Goal: Check status

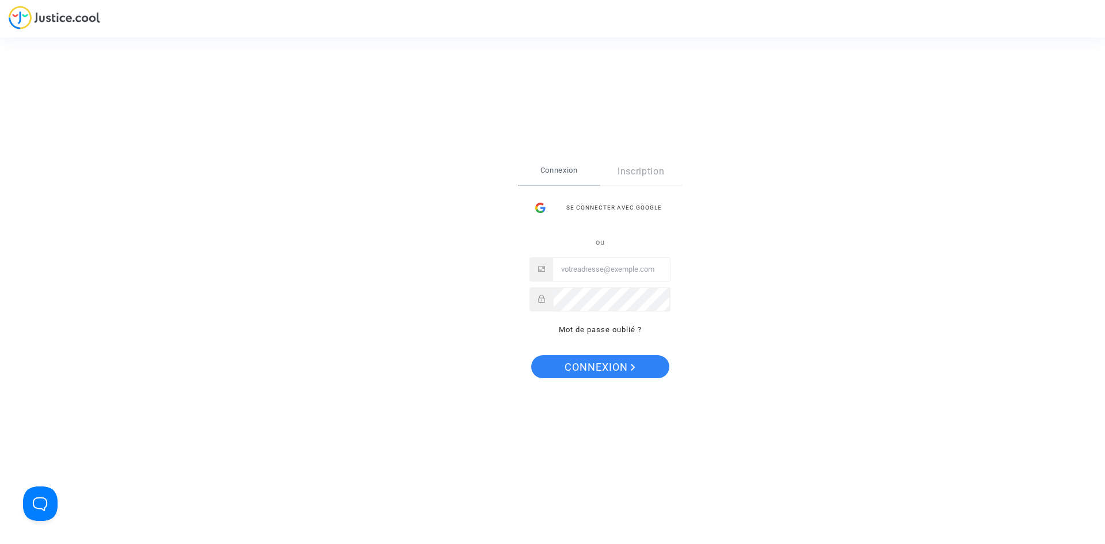
type input "[EMAIL_ADDRESS][DOMAIN_NAME]"
click at [625, 367] on span "Connexion" at bounding box center [599, 367] width 71 height 24
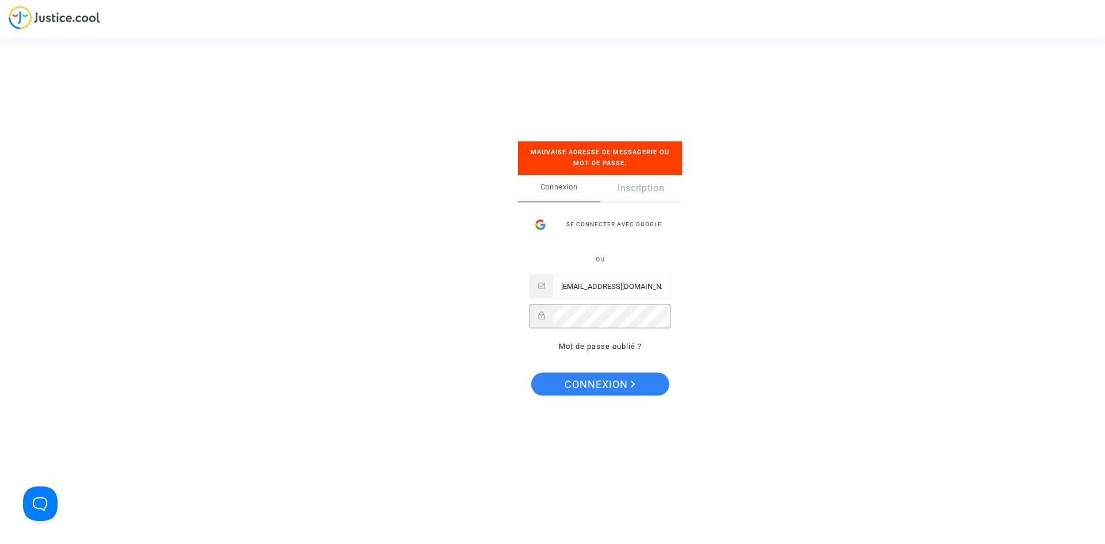
click at [478, 316] on div "Se connecter Mauvaise adresse de messagerie ou mot de passe. Connexion Inscript…" at bounding box center [552, 272] width 1105 height 544
click at [560, 385] on button "Connexion" at bounding box center [600, 383] width 138 height 23
click at [876, 388] on div "Se connecter Mauvaise adresse de messagerie ou mot de passe. Connexion Inscript…" at bounding box center [552, 272] width 1105 height 544
click at [566, 382] on span "Connexion" at bounding box center [599, 384] width 71 height 24
click at [594, 347] on link "Mot de passe oublié ?" at bounding box center [600, 346] width 83 height 9
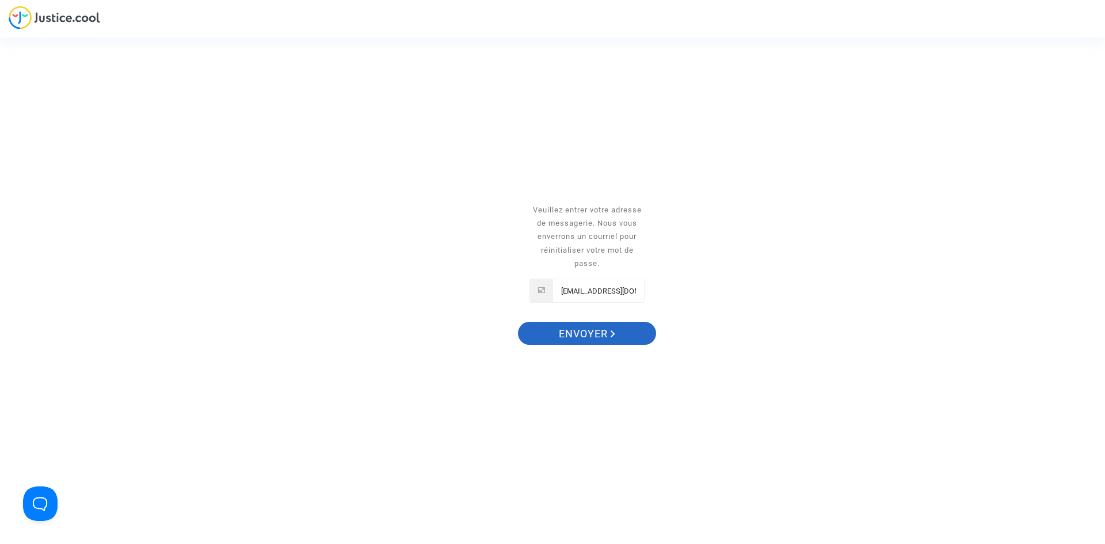
click at [596, 331] on span "Envoyer" at bounding box center [587, 334] width 56 height 24
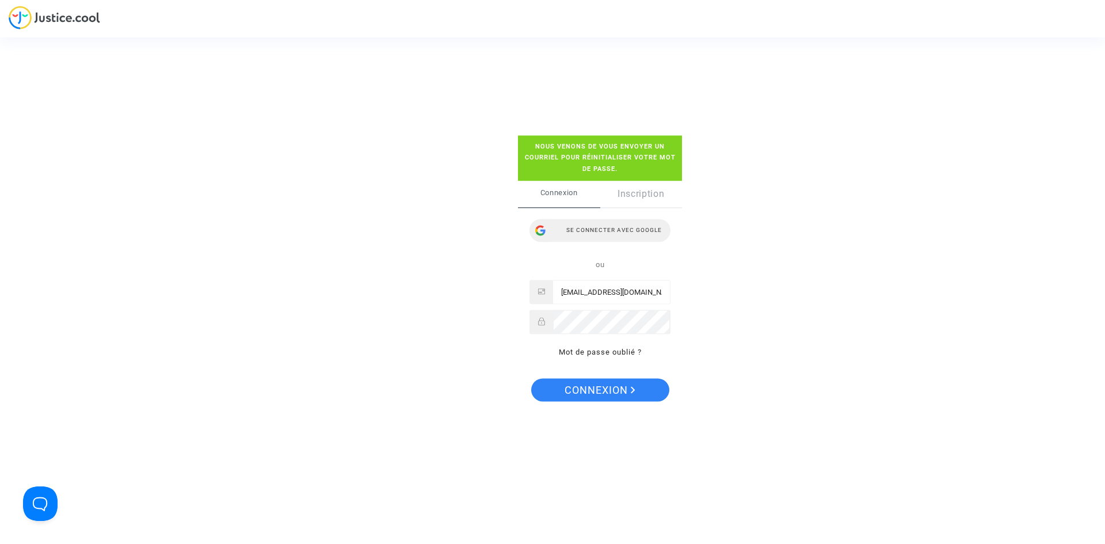
click at [652, 232] on div "Se connecter avec Google" at bounding box center [599, 230] width 141 height 23
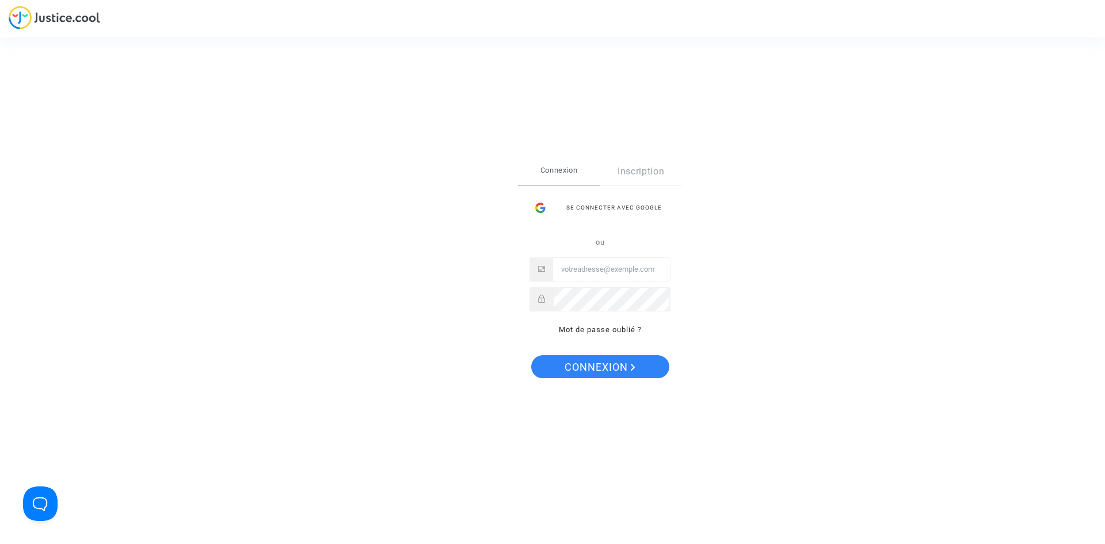
type input "[EMAIL_ADDRESS][DOMAIN_NAME]"
drag, startPoint x: 572, startPoint y: 267, endPoint x: 628, endPoint y: 267, distance: 55.8
click at [628, 267] on input "[EMAIL_ADDRESS][DOMAIN_NAME]" at bounding box center [611, 269] width 117 height 23
click at [745, 261] on div "Se connecter Connexion Inscription Se connecter avec Google ou Novemberf@live.f…" at bounding box center [552, 272] width 1105 height 544
type input "[EMAIL_ADDRESS][DOMAIN_NAME]"
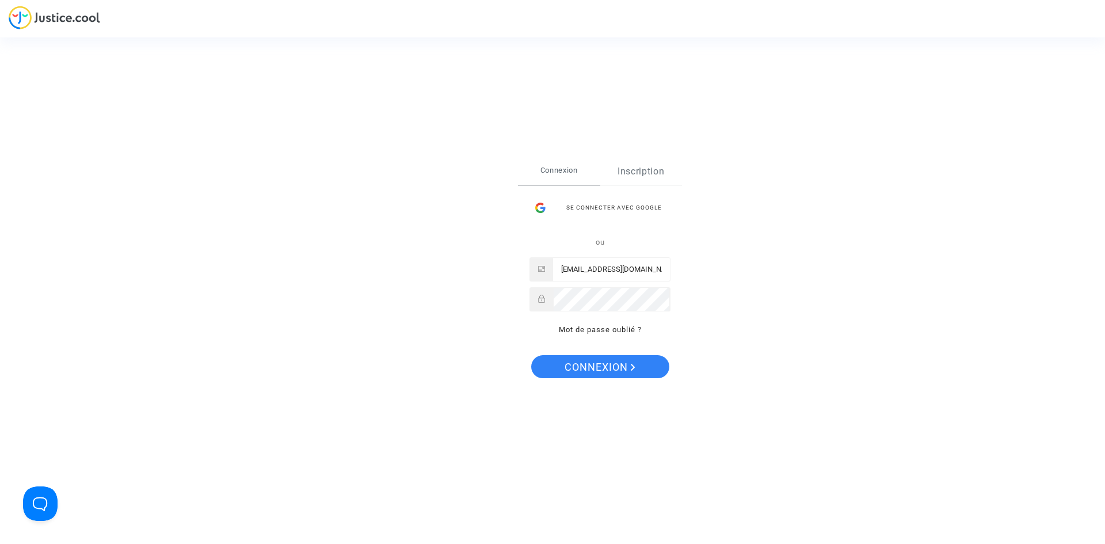
click at [640, 178] on link "Inscription" at bounding box center [641, 171] width 82 height 26
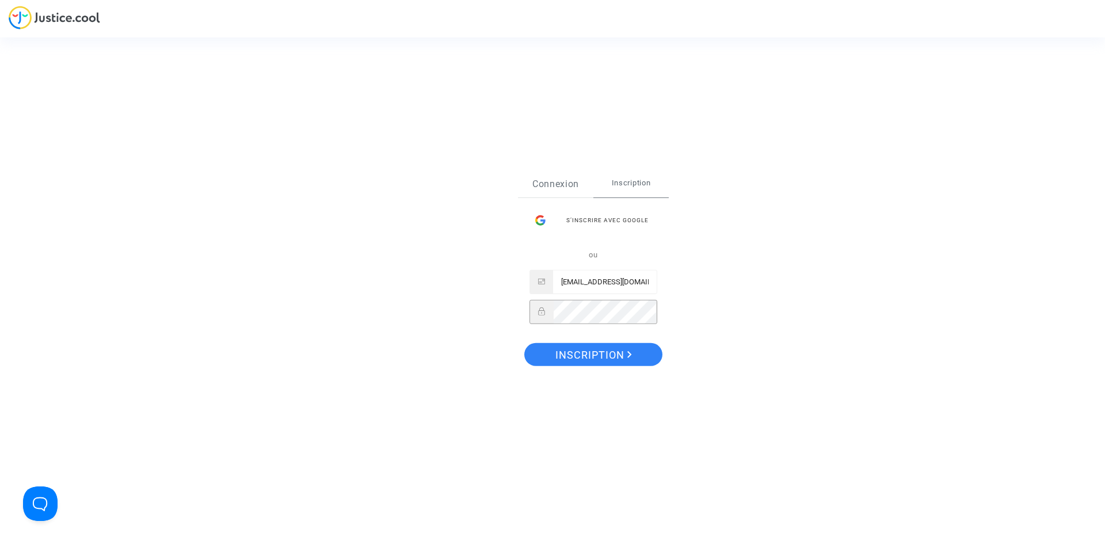
click at [570, 189] on link "Connexion" at bounding box center [555, 183] width 75 height 26
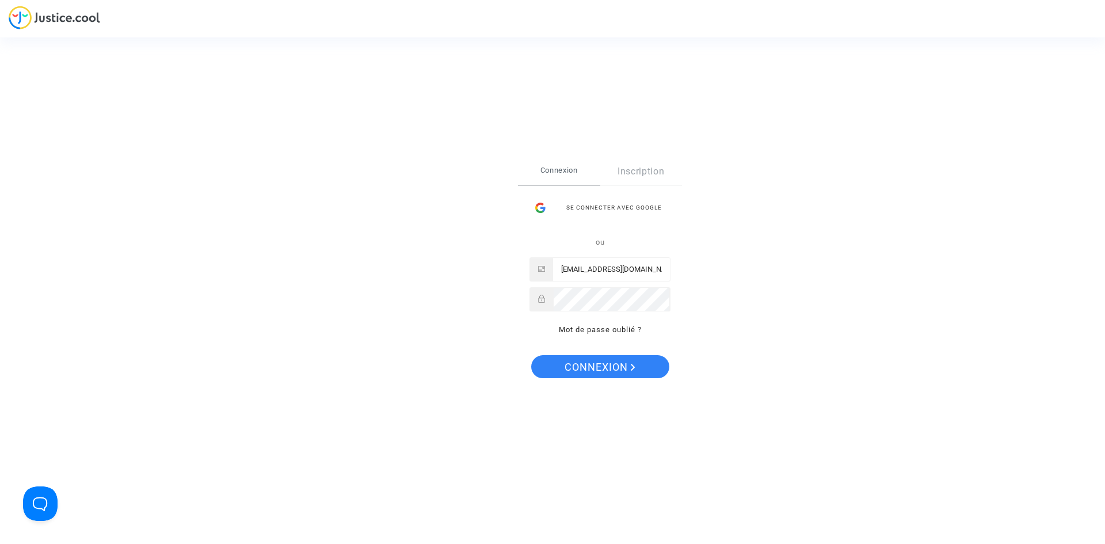
click at [23, 12] on div "Se connecter Connexion Inscription Se connecter avec Google ou Novemberf@live.f…" at bounding box center [552, 272] width 1105 height 544
click at [42, 497] on button "Open Beacon popover" at bounding box center [38, 501] width 35 height 35
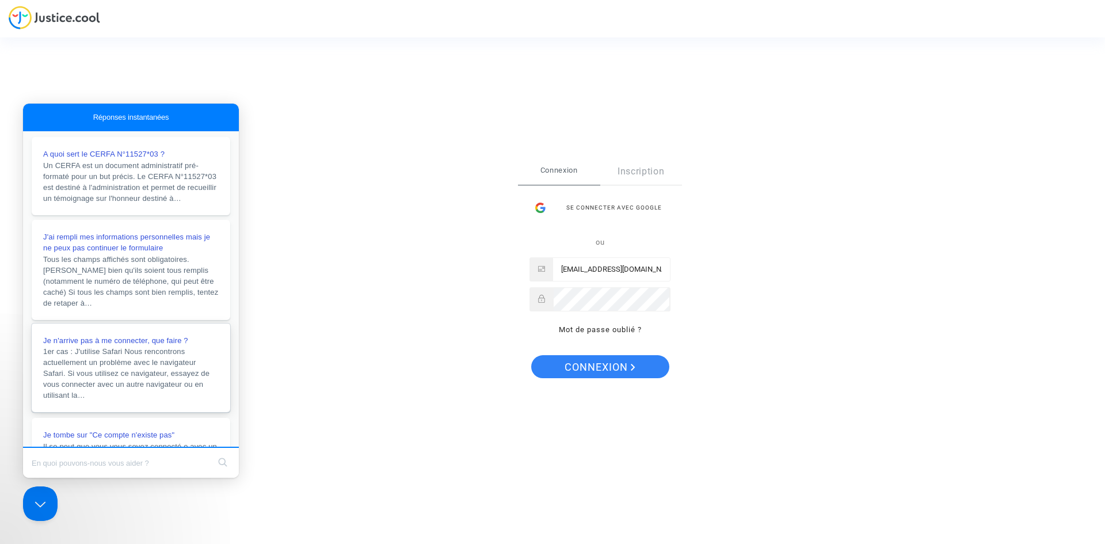
click at [109, 387] on span "1er cas : J'utilise Safari Nous rencontrons actuellement un problème avec le na…" at bounding box center [126, 373] width 166 height 52
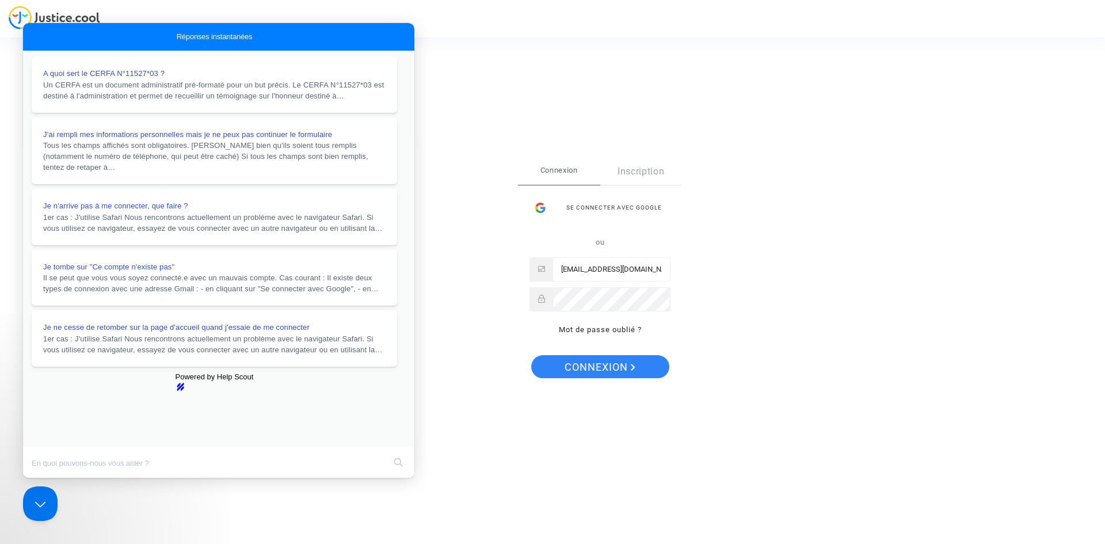
click at [44, 478] on button "Close" at bounding box center [34, 485] width 21 height 15
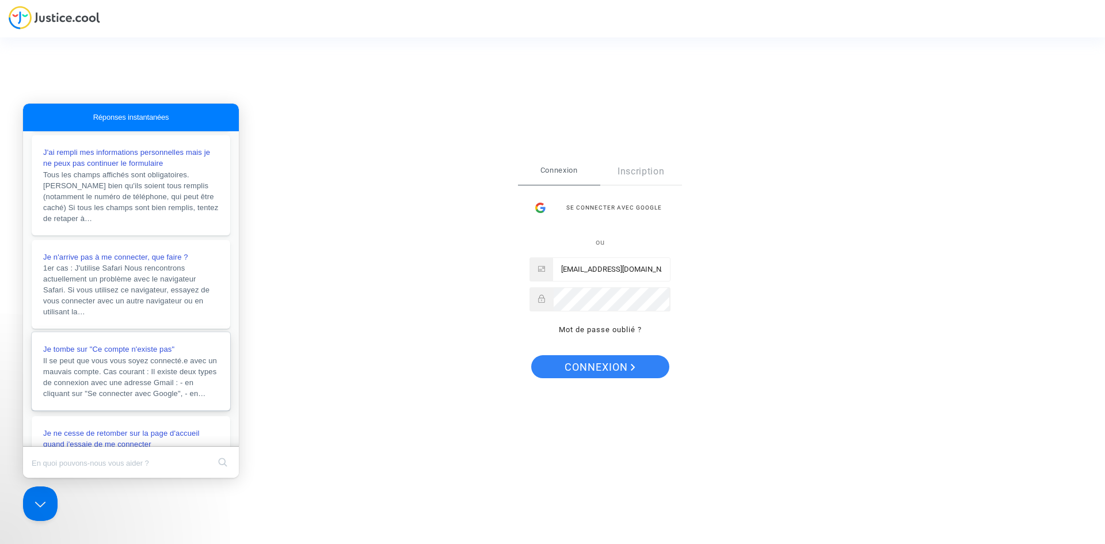
scroll to position [115, 0]
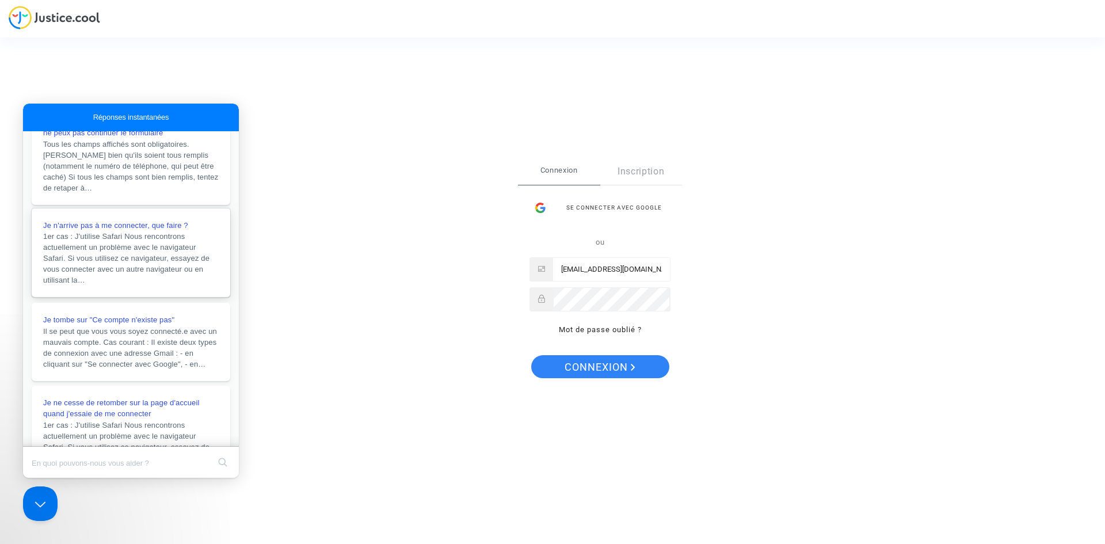
click at [123, 276] on span "1er cas : J'utilise Safari Nous rencontrons actuellement un problème avec le na…" at bounding box center [126, 258] width 166 height 52
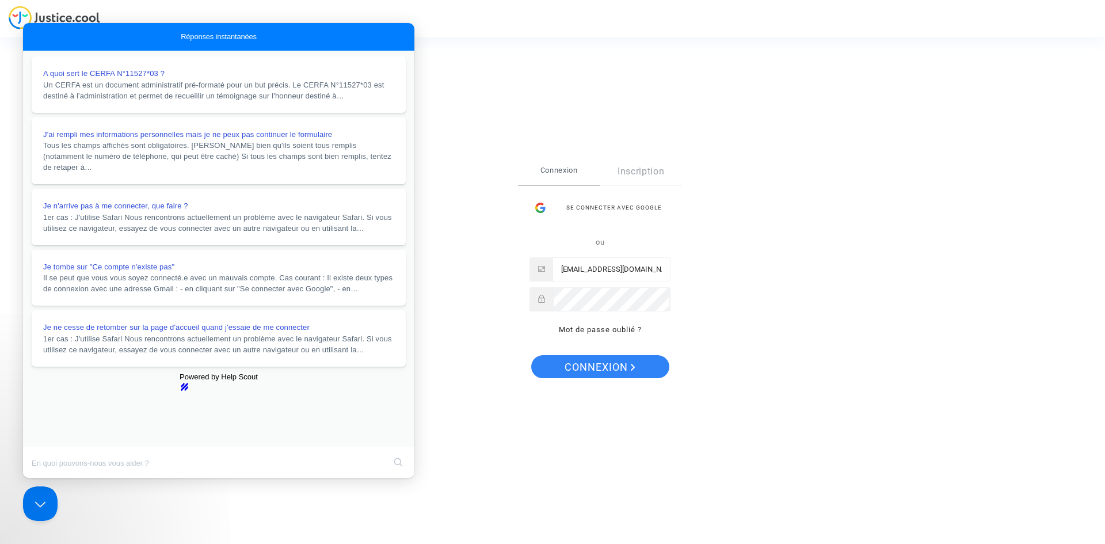
scroll to position [230, 0]
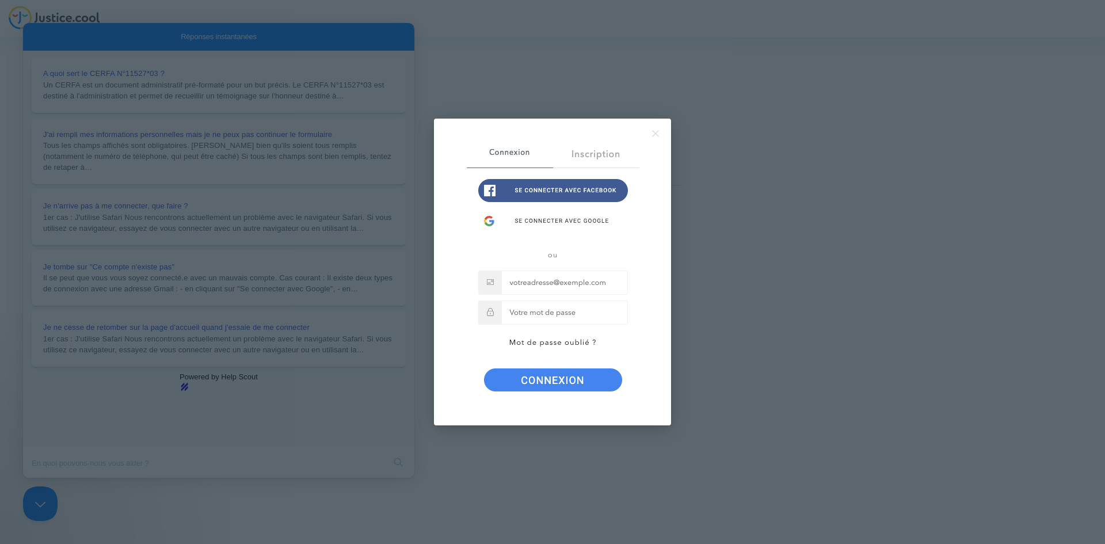
scroll to position [0, 0]
click at [533, 385] on img at bounding box center [552, 272] width 214 height 284
click at [567, 287] on img at bounding box center [552, 272] width 214 height 284
click at [563, 186] on img at bounding box center [552, 272] width 214 height 284
drag, startPoint x: 714, startPoint y: 125, endPoint x: 659, endPoint y: 132, distance: 55.6
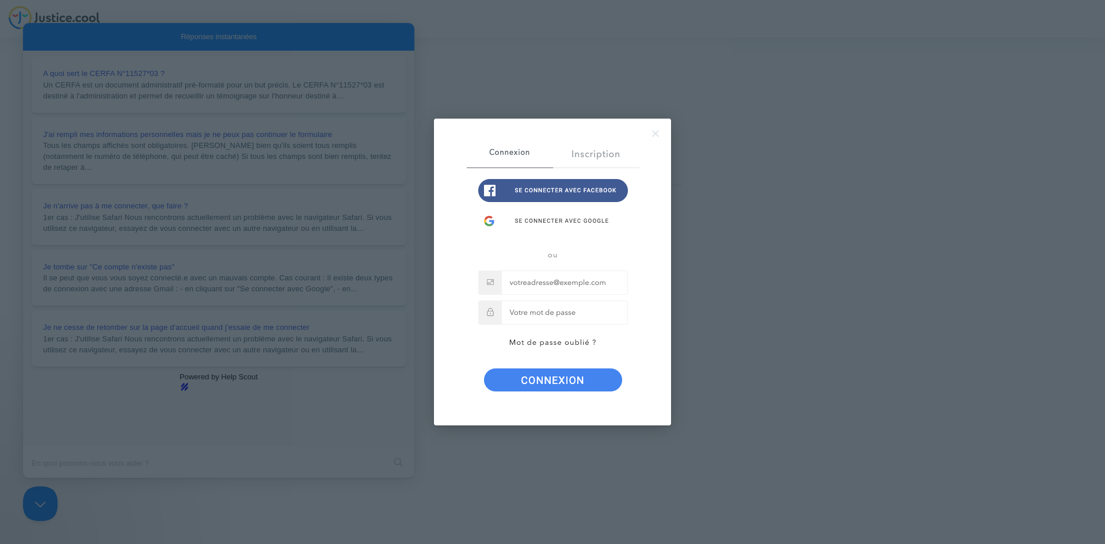
click at [713, 125] on div at bounding box center [552, 272] width 1105 height 544
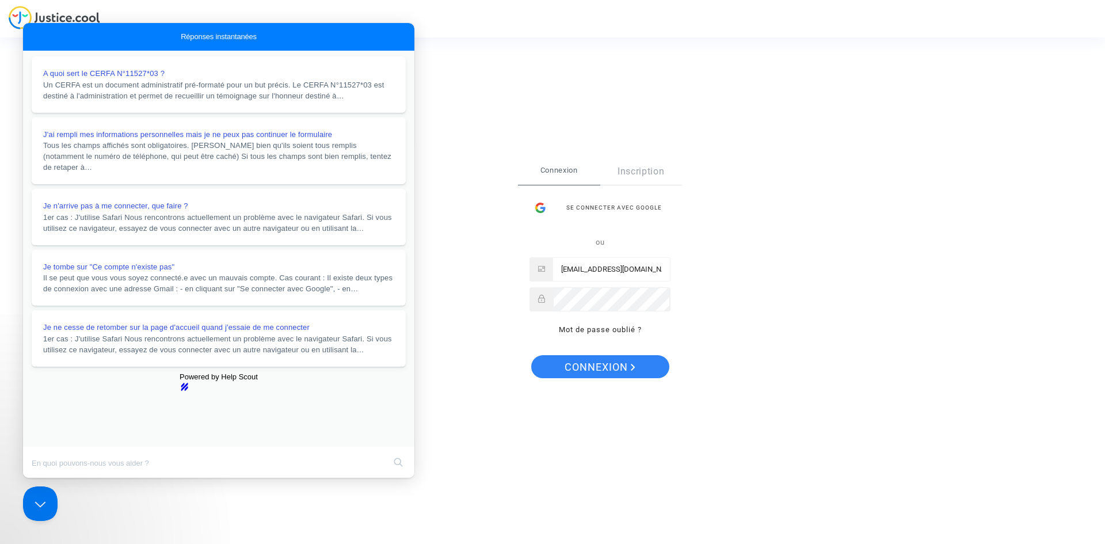
click at [44, 478] on button "Close" at bounding box center [34, 485] width 21 height 15
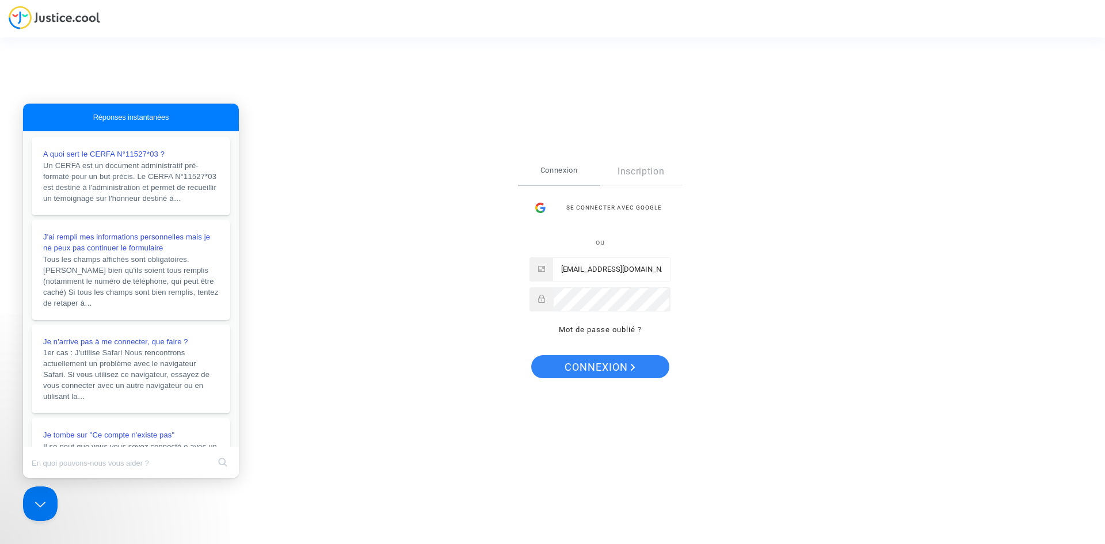
drag, startPoint x: 866, startPoint y: 91, endPoint x: 915, endPoint y: 10, distance: 93.9
click at [869, 85] on div "Se connecter Connexion Inscription Se connecter avec Google ou Novemberf@live.f…" at bounding box center [552, 272] width 1105 height 544
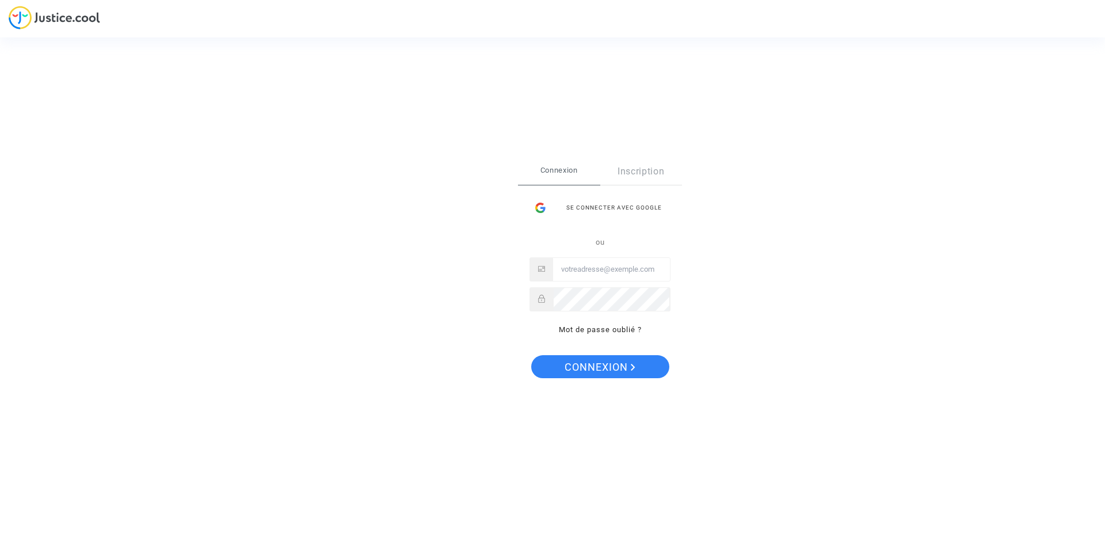
click at [572, 263] on input "Email" at bounding box center [611, 269] width 117 height 23
type input "Novemberf@live.fr"
click at [593, 362] on span "Connexion" at bounding box center [599, 367] width 71 height 24
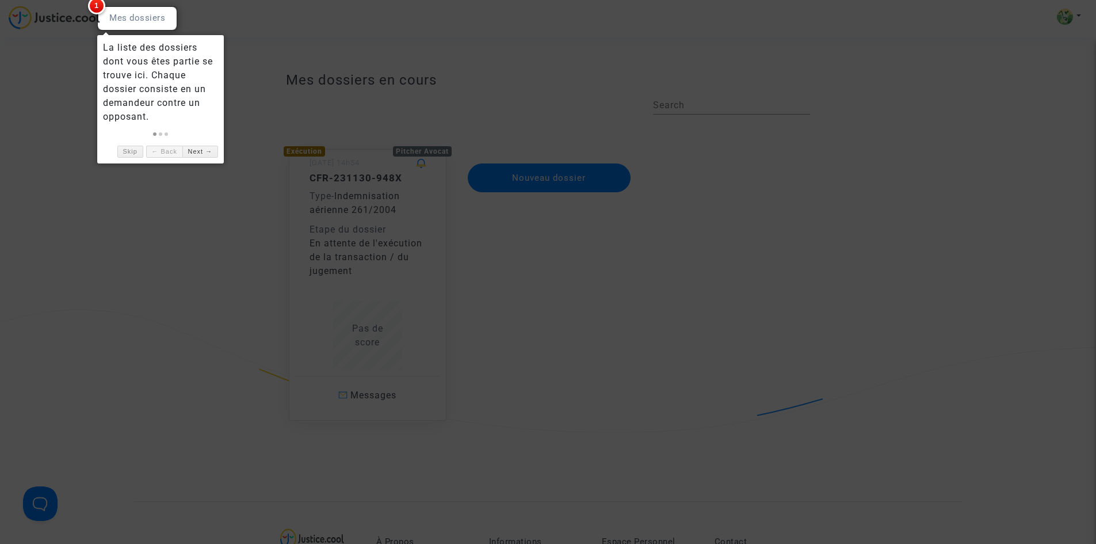
drag, startPoint x: 680, startPoint y: 362, endPoint x: 673, endPoint y: 366, distance: 8.5
click at [681, 362] on div at bounding box center [548, 272] width 1096 height 544
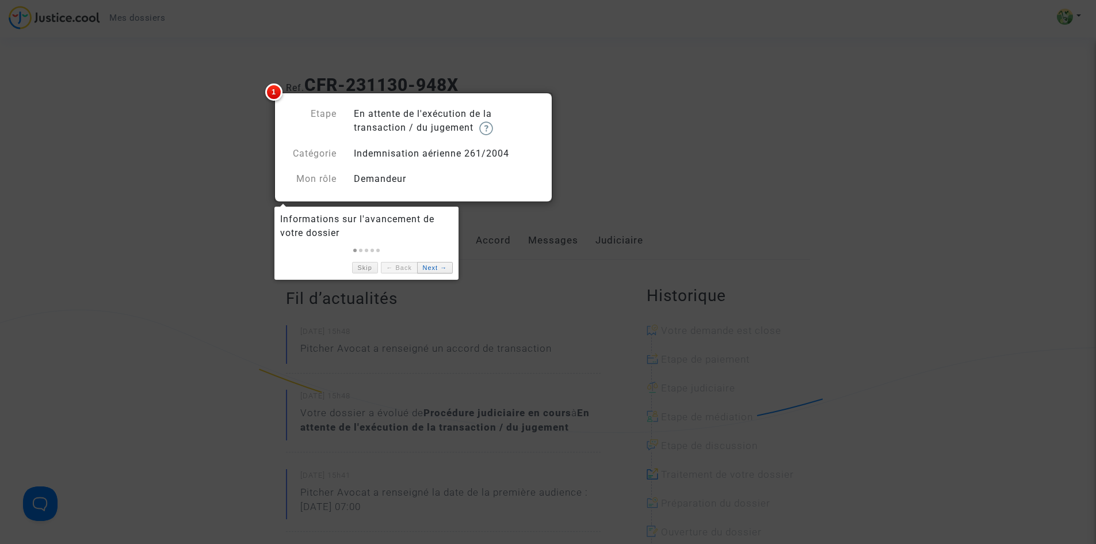
click at [435, 264] on link "Next →" at bounding box center [435, 268] width 36 height 12
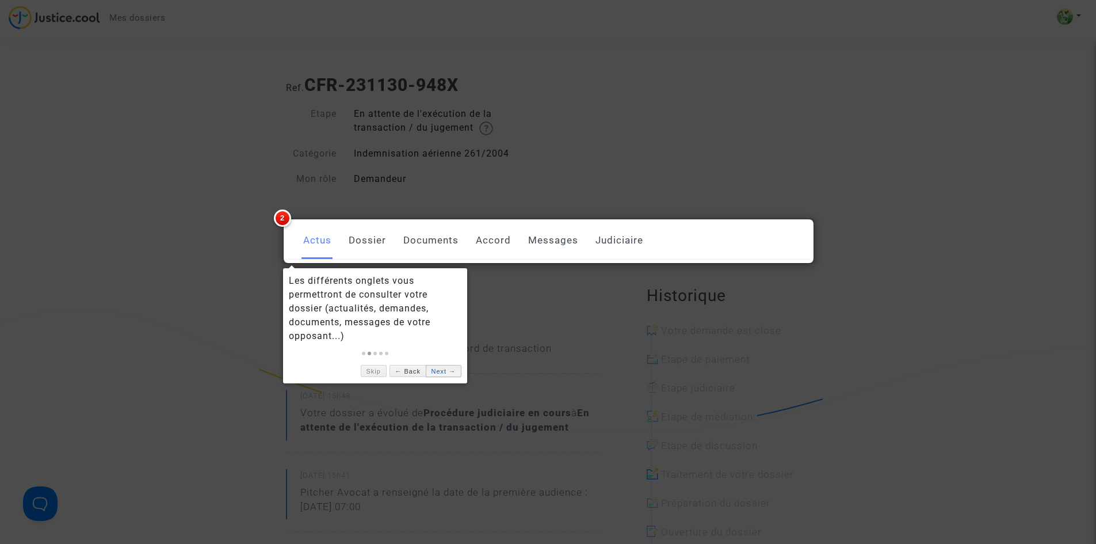
click at [440, 371] on link "Next →" at bounding box center [444, 371] width 36 height 12
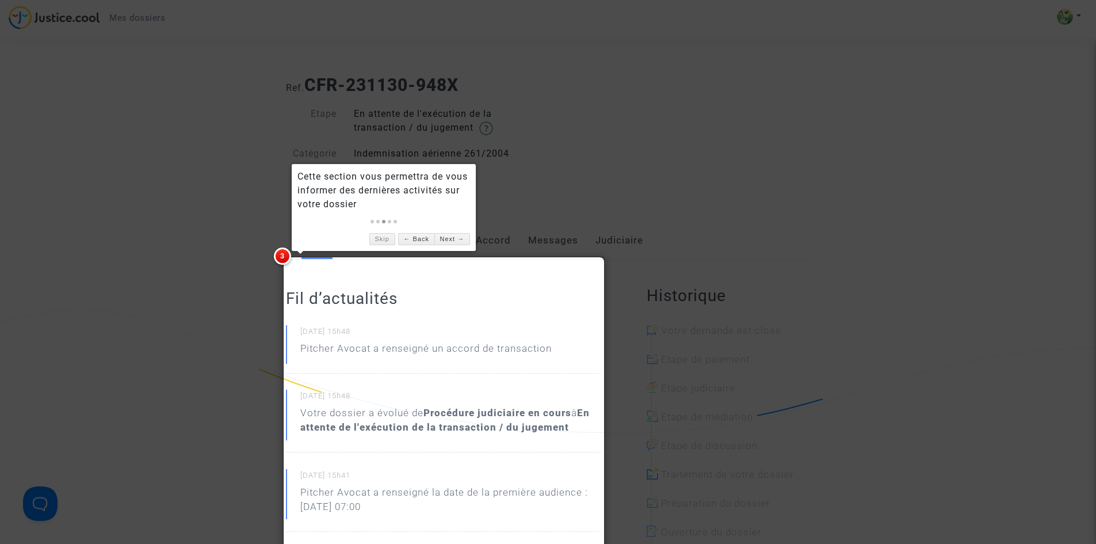
click at [670, 257] on div at bounding box center [548, 272] width 1096 height 544
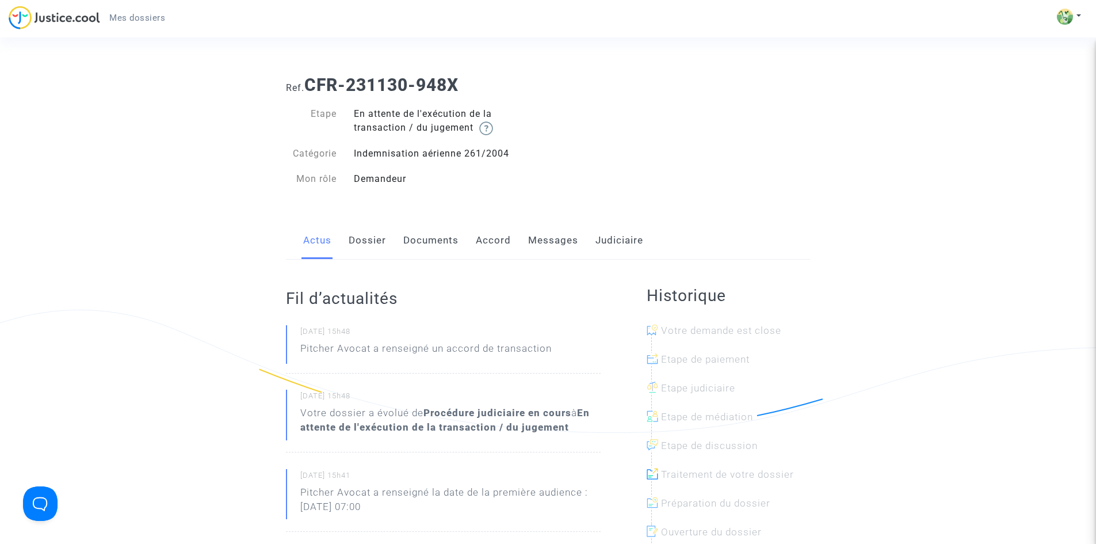
scroll to position [58, 0]
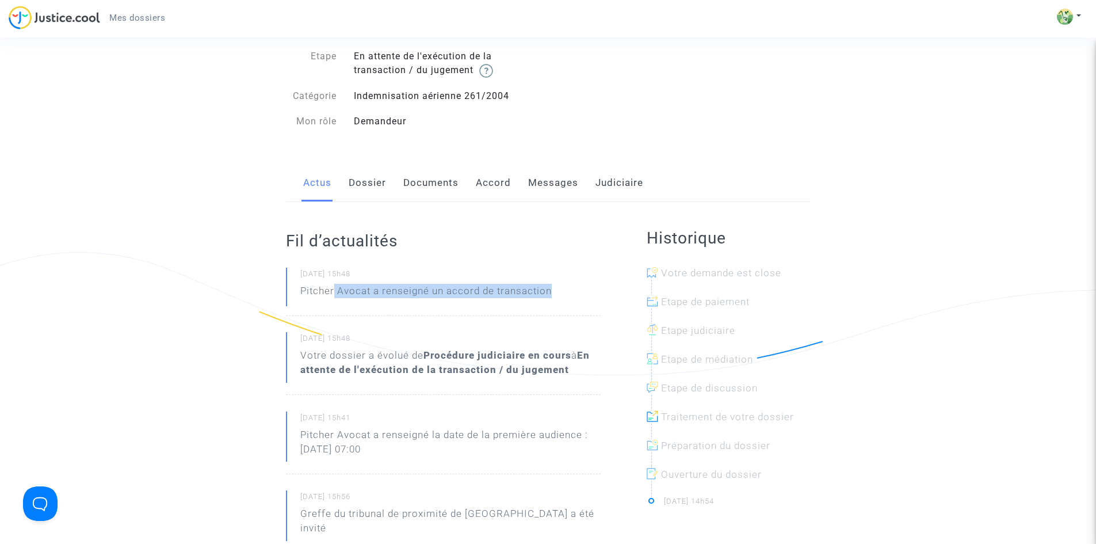
drag, startPoint x: 335, startPoint y: 293, endPoint x: 543, endPoint y: 308, distance: 208.2
click at [543, 308] on div "[DATE] 15h48 Pitcher Avocat a renseigné un accord de transaction" at bounding box center [443, 292] width 315 height 48
click at [544, 290] on p "Pitcher Avocat a renseigné un accord de transaction" at bounding box center [425, 294] width 251 height 20
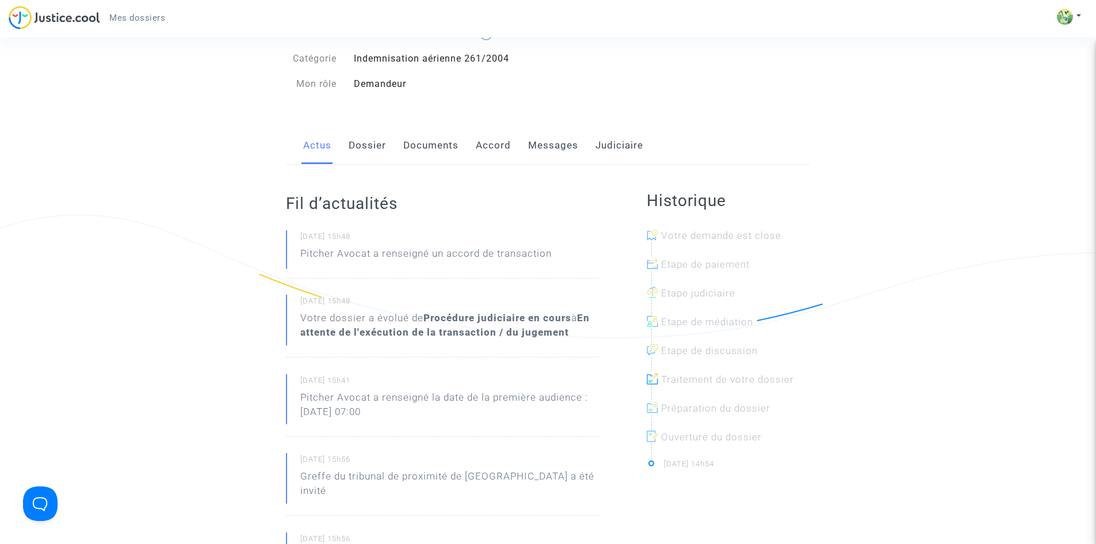
scroll to position [115, 0]
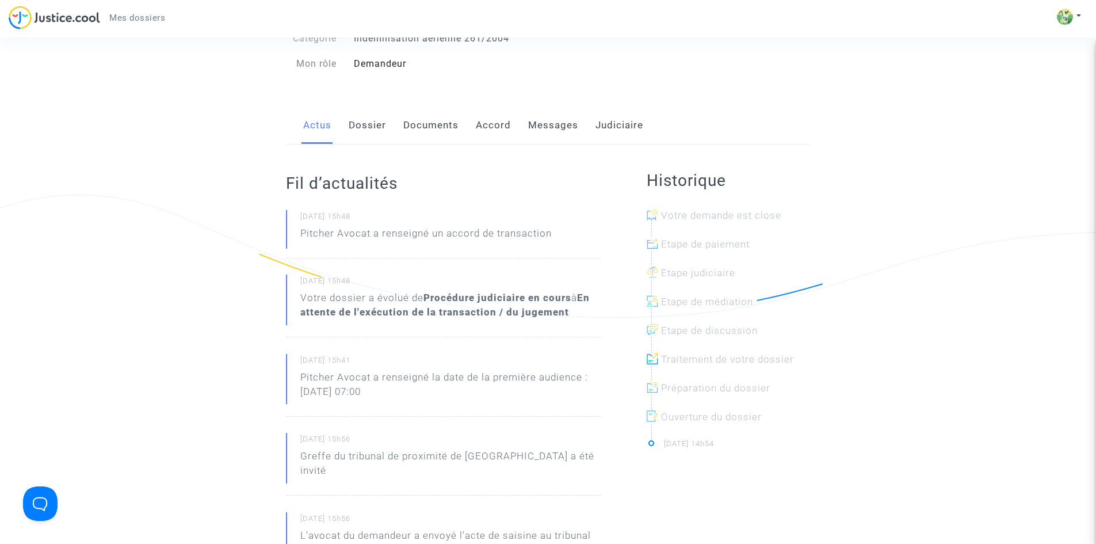
click at [488, 224] on small "[DATE] 15h48" at bounding box center [450, 218] width 300 height 15
click at [368, 124] on link "Dossier" at bounding box center [367, 125] width 37 height 38
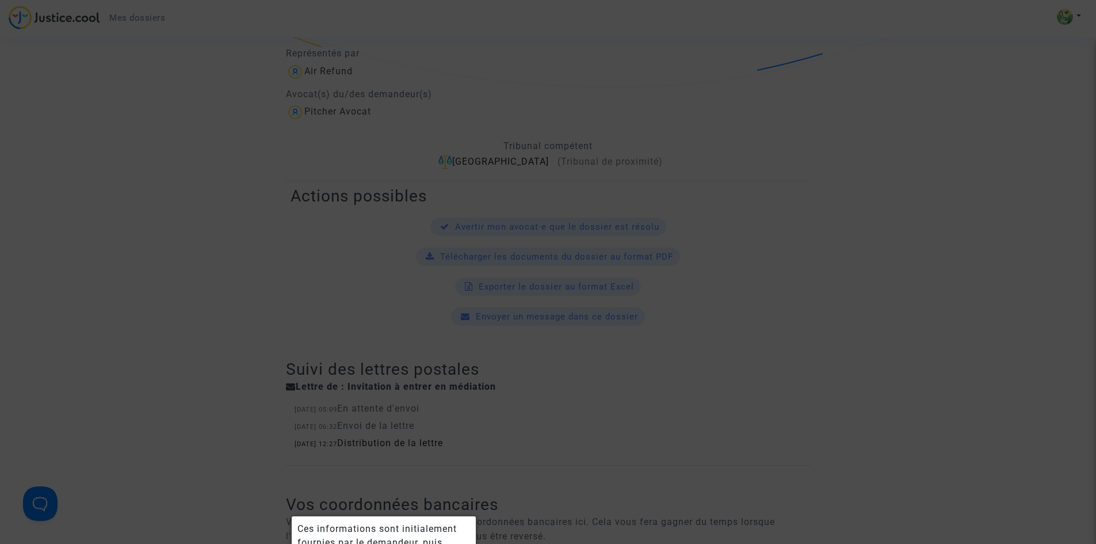
scroll to position [633, 0]
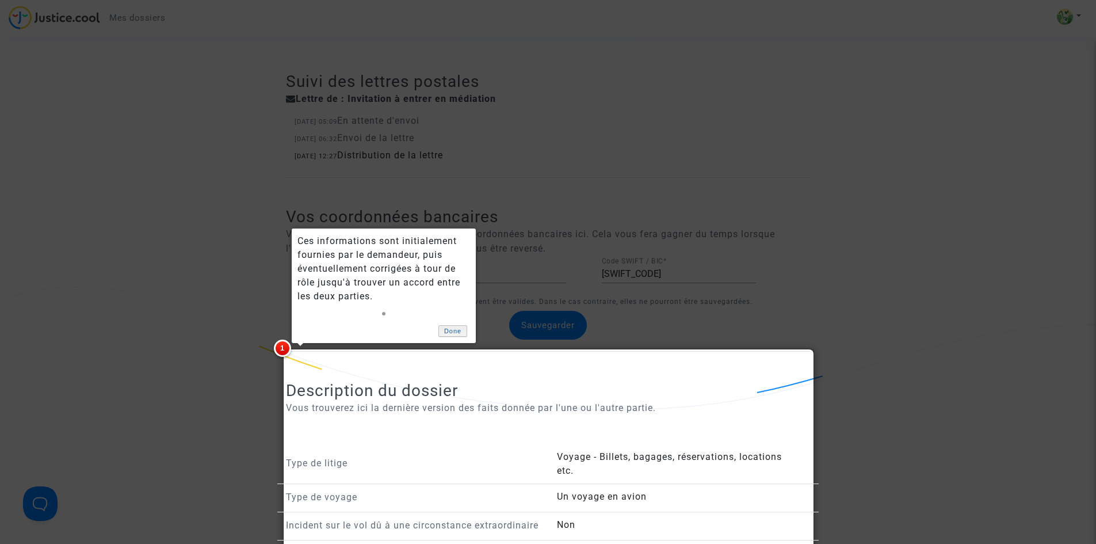
click at [445, 330] on link "Done" at bounding box center [452, 331] width 29 height 12
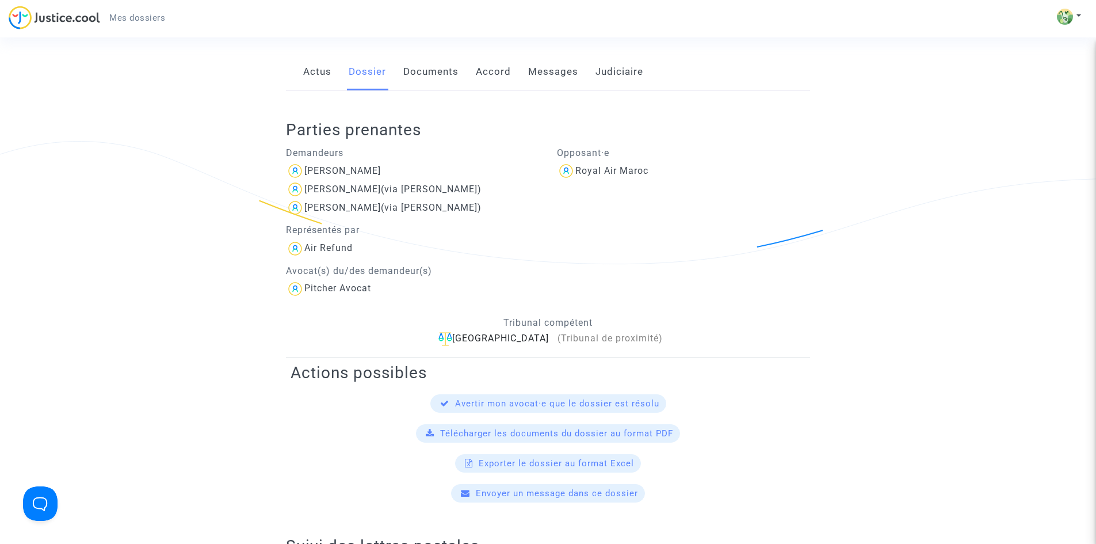
scroll to position [0, 0]
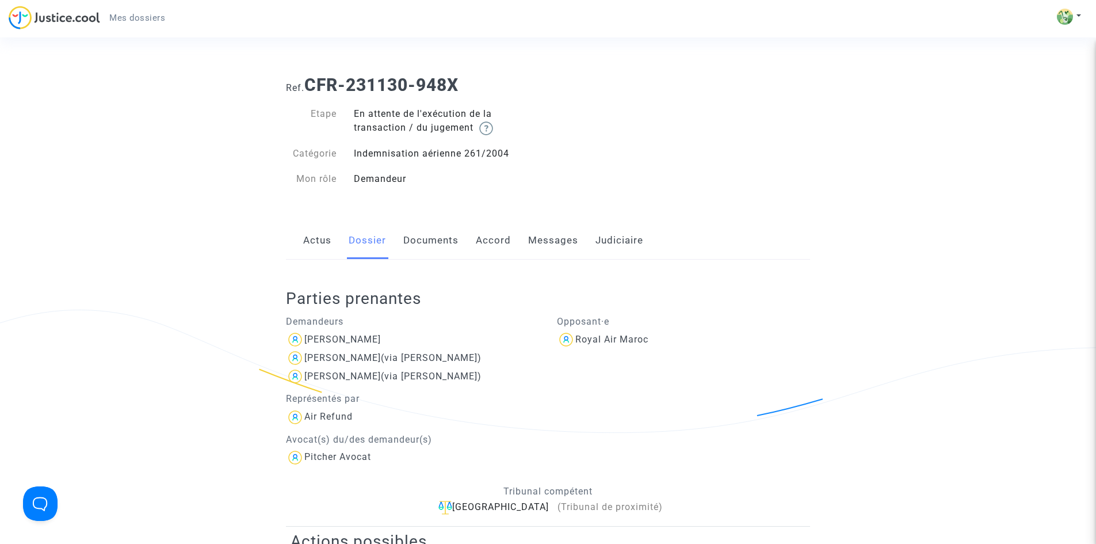
click at [436, 246] on link "Documents" at bounding box center [430, 241] width 55 height 38
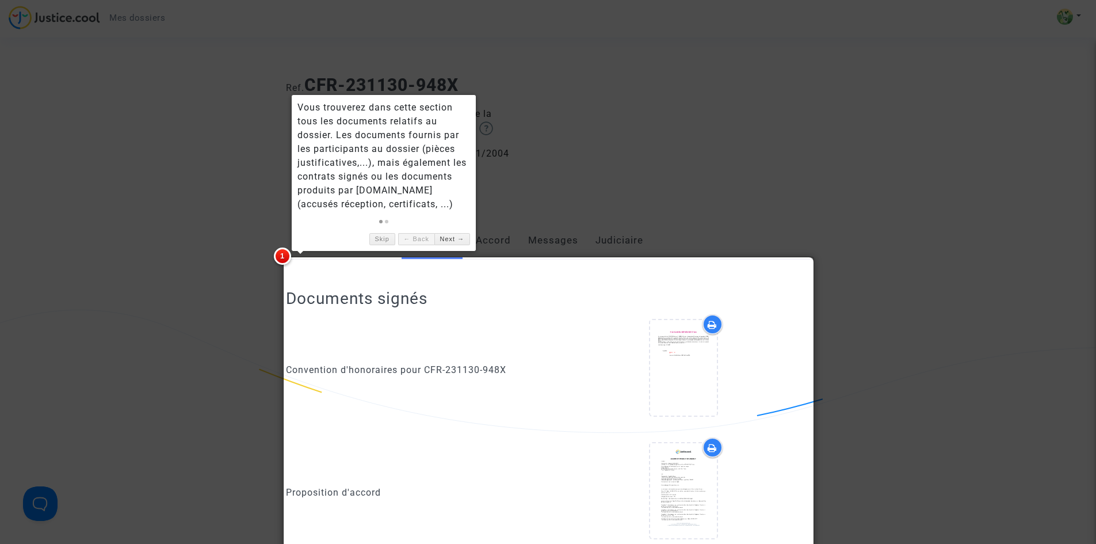
click at [368, 234] on div "Skip ← Back Next →" at bounding box center [383, 236] width 173 height 18
click at [380, 235] on link "Skip" at bounding box center [382, 239] width 26 height 12
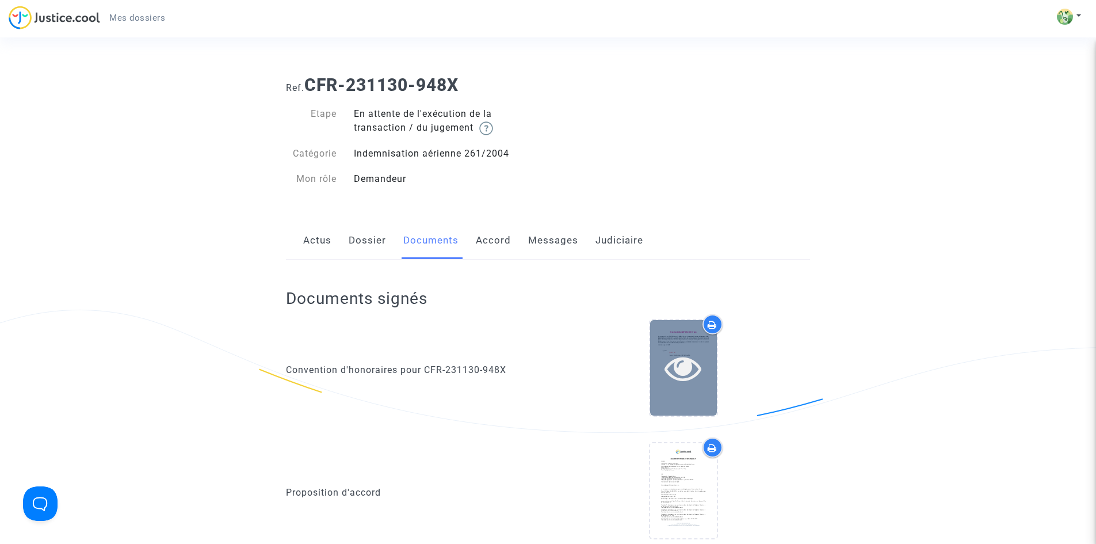
click at [693, 360] on icon at bounding box center [683, 367] width 37 height 37
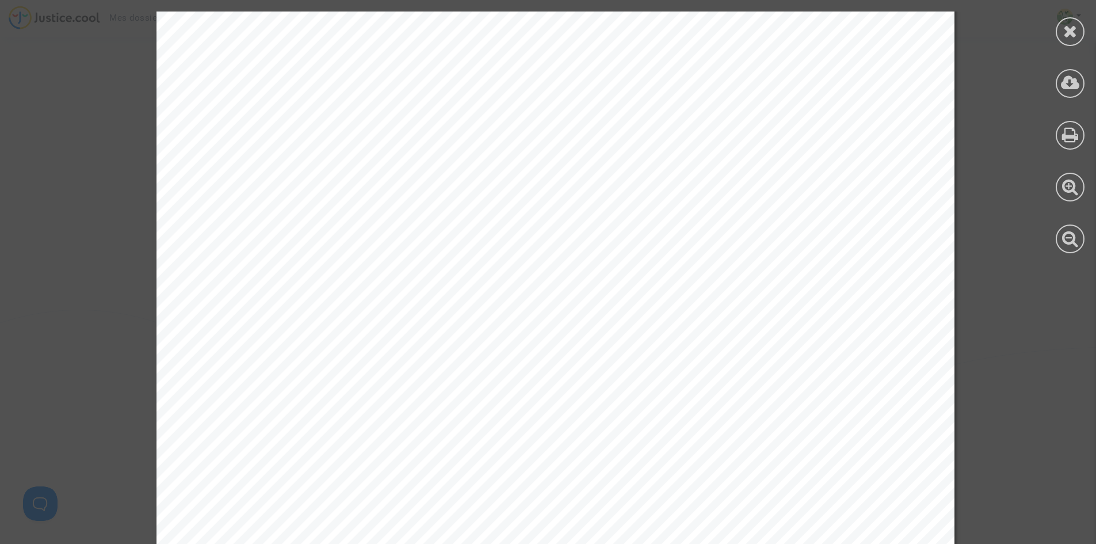
scroll to position [2416, 0]
drag, startPoint x: 1075, startPoint y: 30, endPoint x: 1030, endPoint y: 102, distance: 84.8
click at [1075, 31] on icon at bounding box center [1070, 30] width 14 height 17
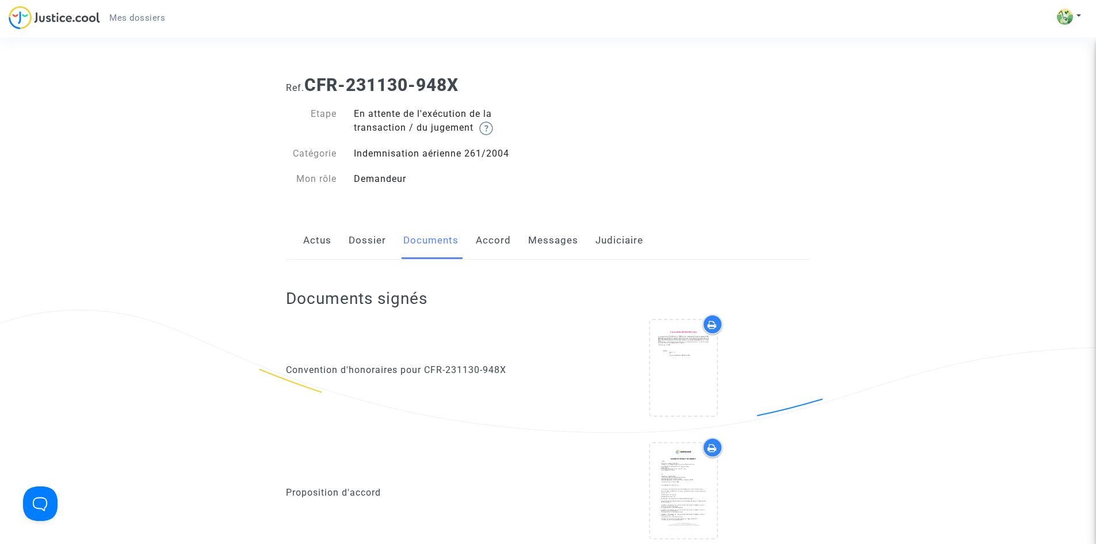
click at [503, 242] on link "Accord" at bounding box center [493, 241] width 35 height 38
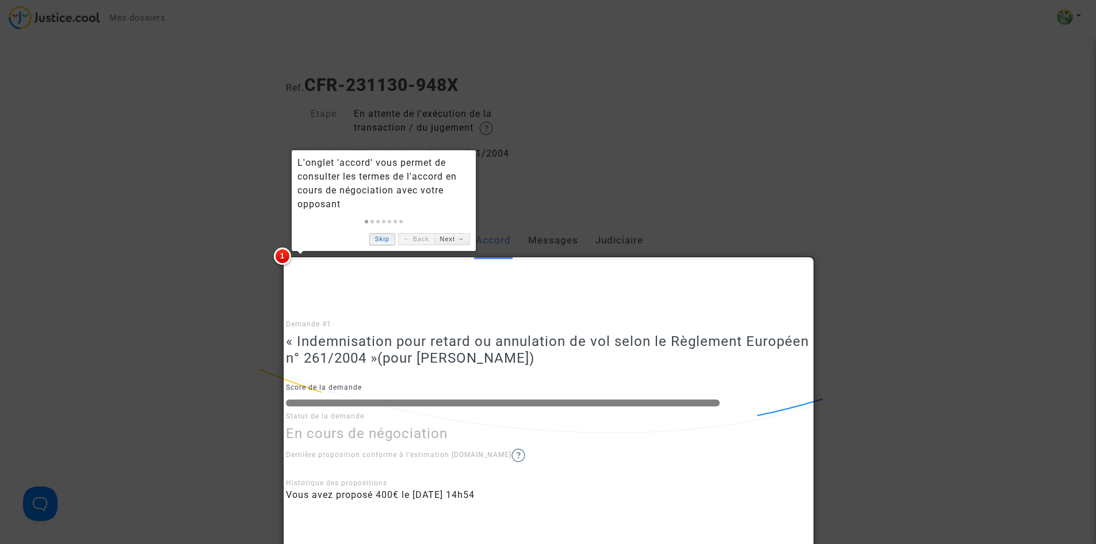
click at [385, 238] on link "Skip" at bounding box center [382, 239] width 26 height 12
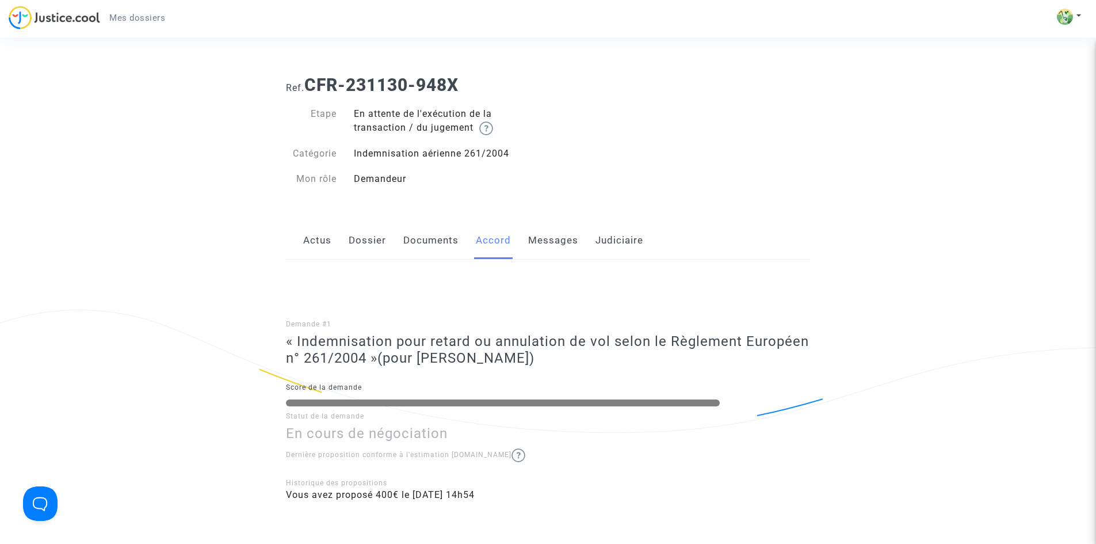
click at [551, 239] on link "Messages" at bounding box center [553, 241] width 50 height 38
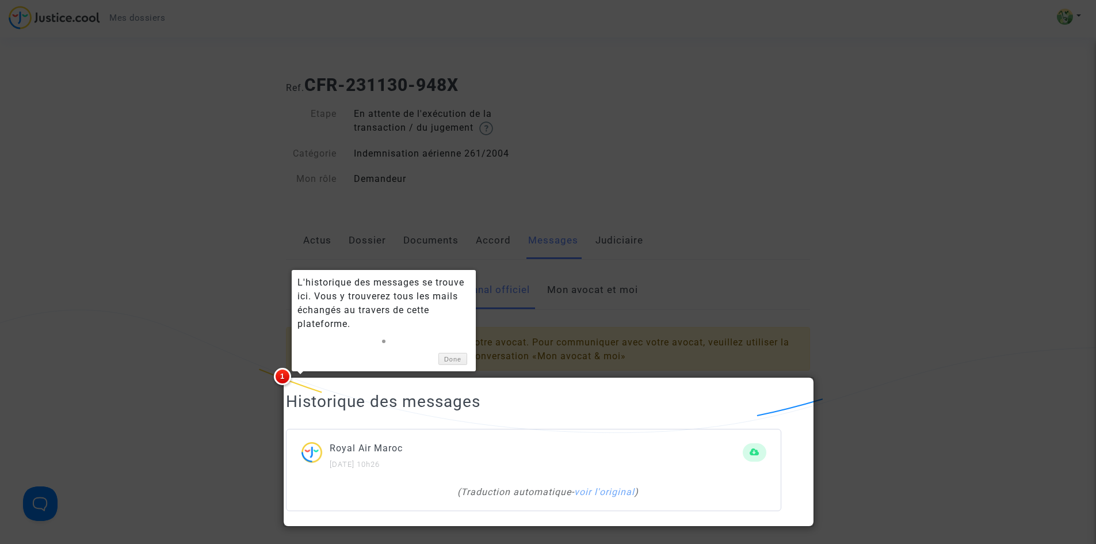
scroll to position [66, 0]
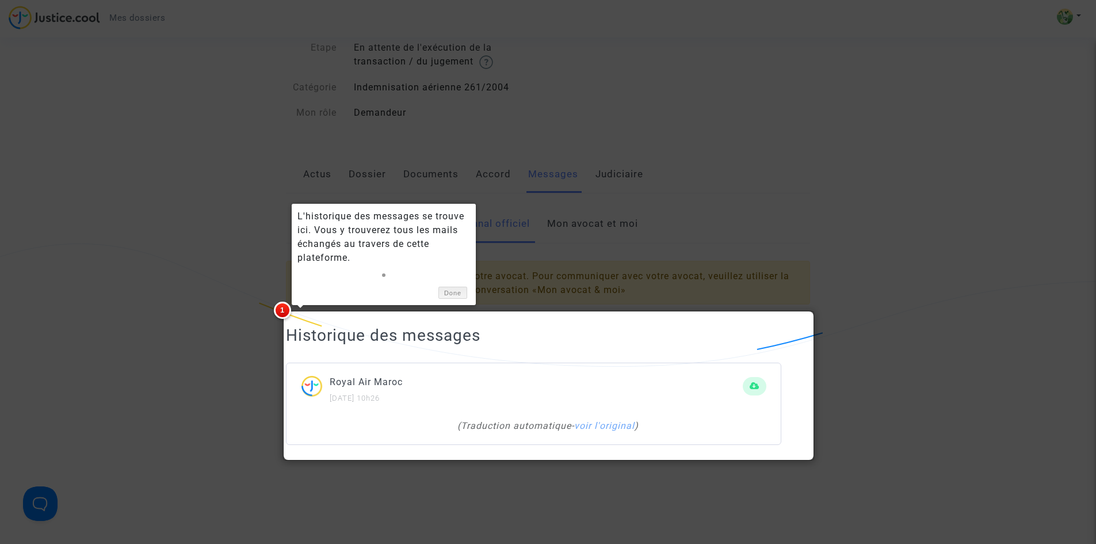
click at [441, 291] on link "Done" at bounding box center [452, 293] width 29 height 12
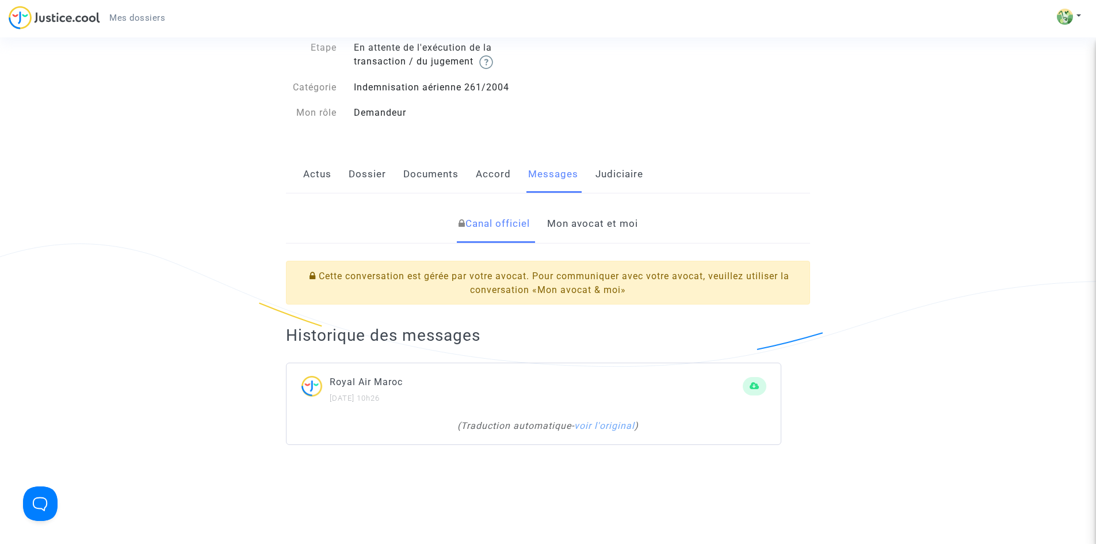
click at [602, 227] on link "Mon avocat et moi" at bounding box center [592, 224] width 91 height 38
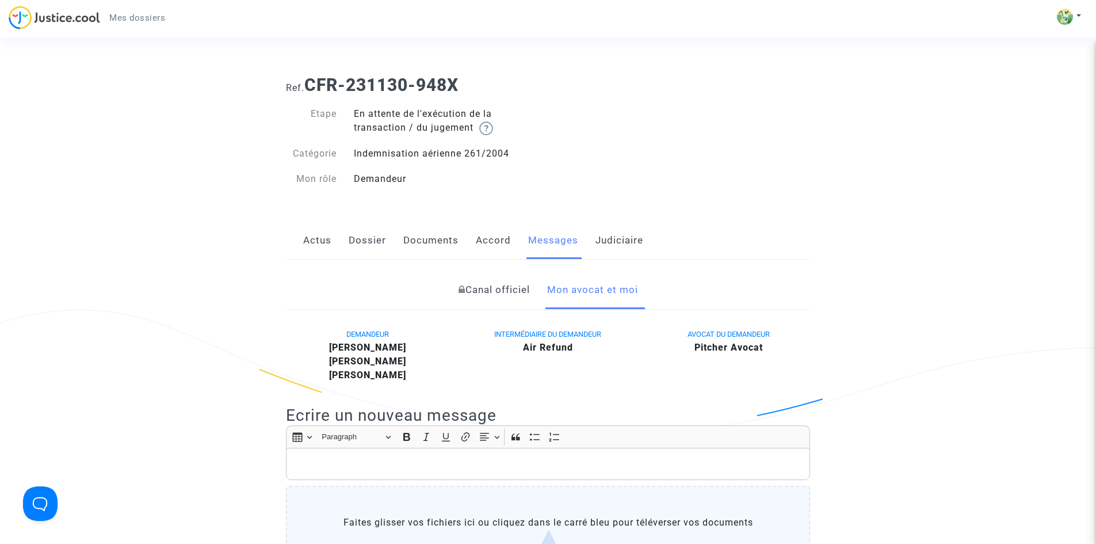
click at [612, 240] on link "Judiciaire" at bounding box center [619, 241] width 48 height 38
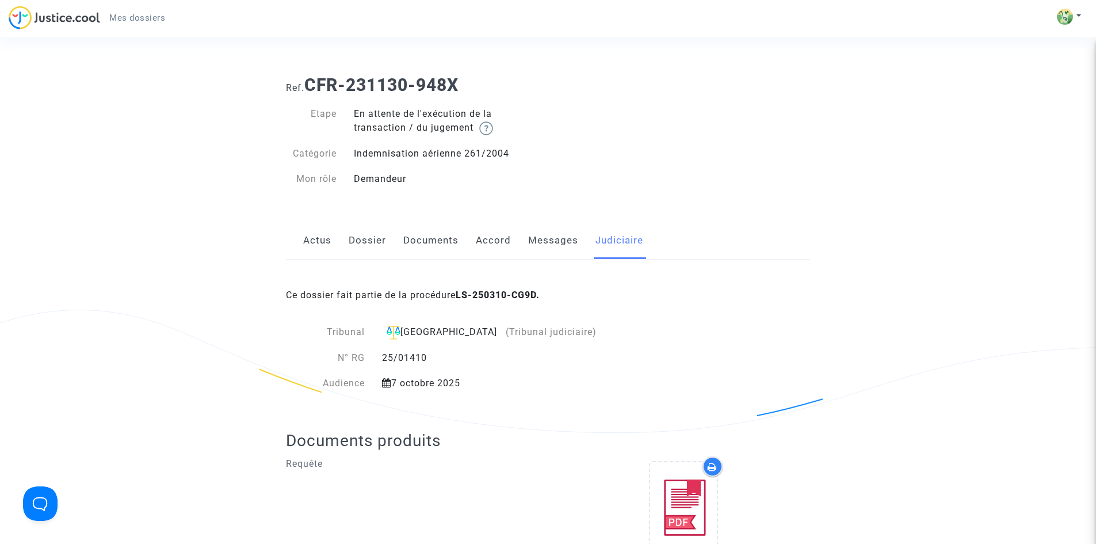
click at [315, 240] on link "Actus" at bounding box center [317, 241] width 28 height 38
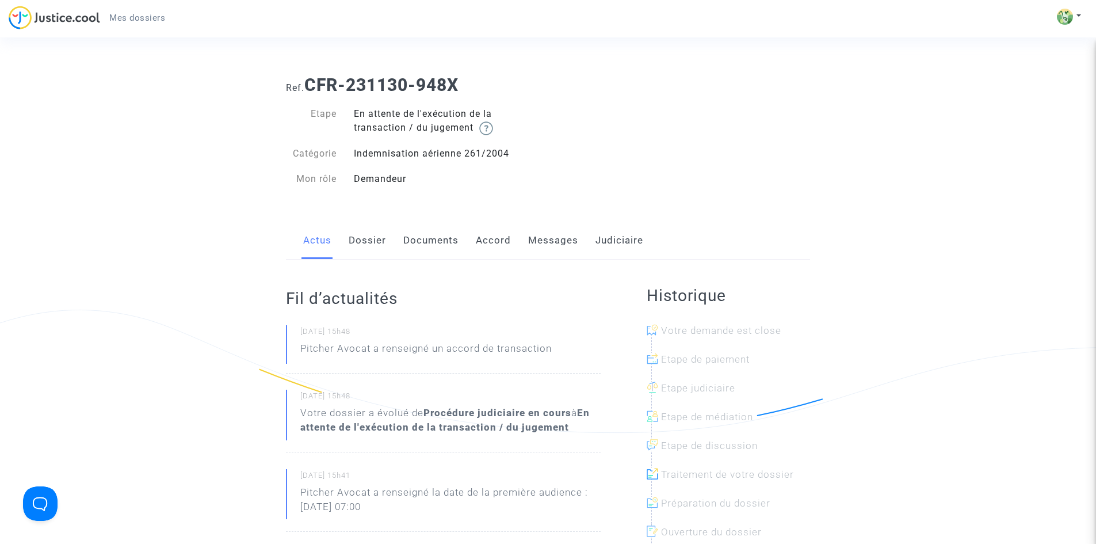
scroll to position [58, 0]
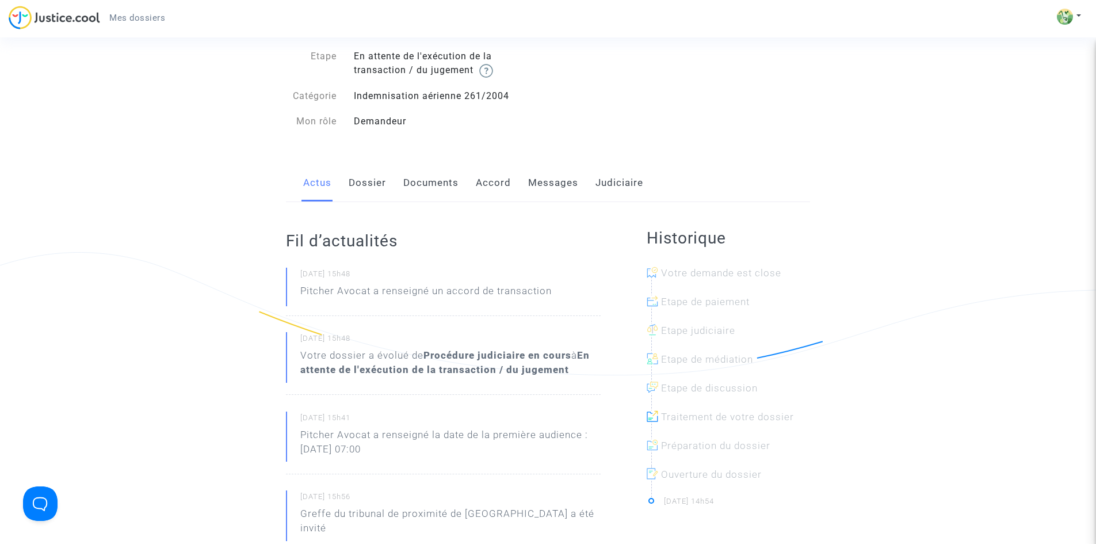
drag, startPoint x: 300, startPoint y: 273, endPoint x: 572, endPoint y: 366, distance: 288.2
click at [572, 366] on div "[DATE] 15h48 Pitcher Avocat a renseigné un accord de transaction [DATE] 15h48 V…" at bounding box center [443, 443] width 315 height 350
click at [563, 375] on b "En attente de l'exécution de la transaction / du jugement" at bounding box center [444, 362] width 289 height 26
drag, startPoint x: 569, startPoint y: 372, endPoint x: 301, endPoint y: 368, distance: 267.6
click at [301, 368] on div "Votre dossier a évolué de Procédure judiciaire en cours à En attente de l'exécu…" at bounding box center [450, 362] width 300 height 29
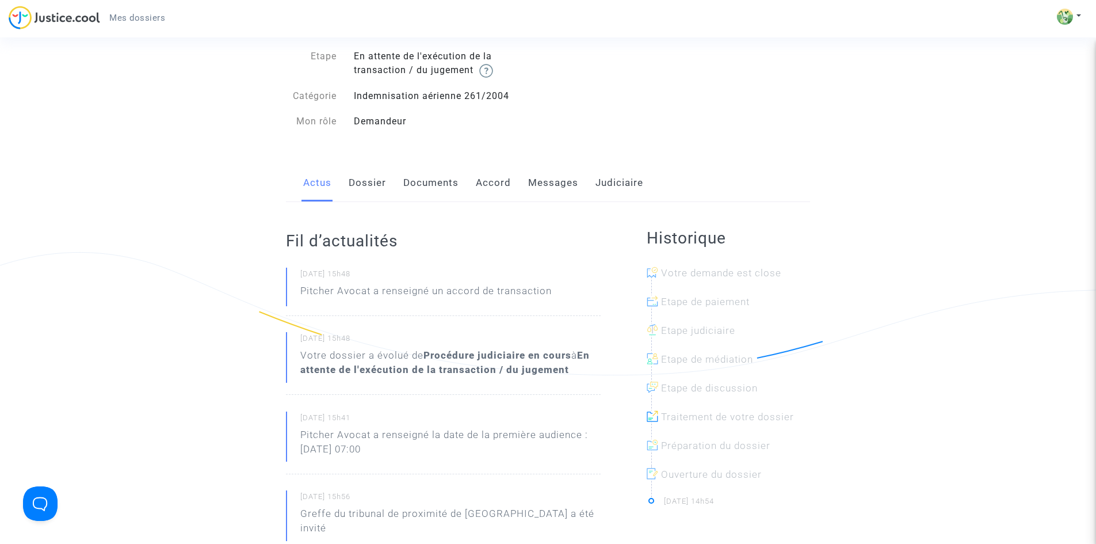
click at [370, 405] on div "[DATE] 15h48 Pitcher Avocat a renseigné un accord de transaction [DATE] 15h48 V…" at bounding box center [443, 443] width 315 height 350
click at [354, 175] on link "Dossier" at bounding box center [367, 183] width 37 height 38
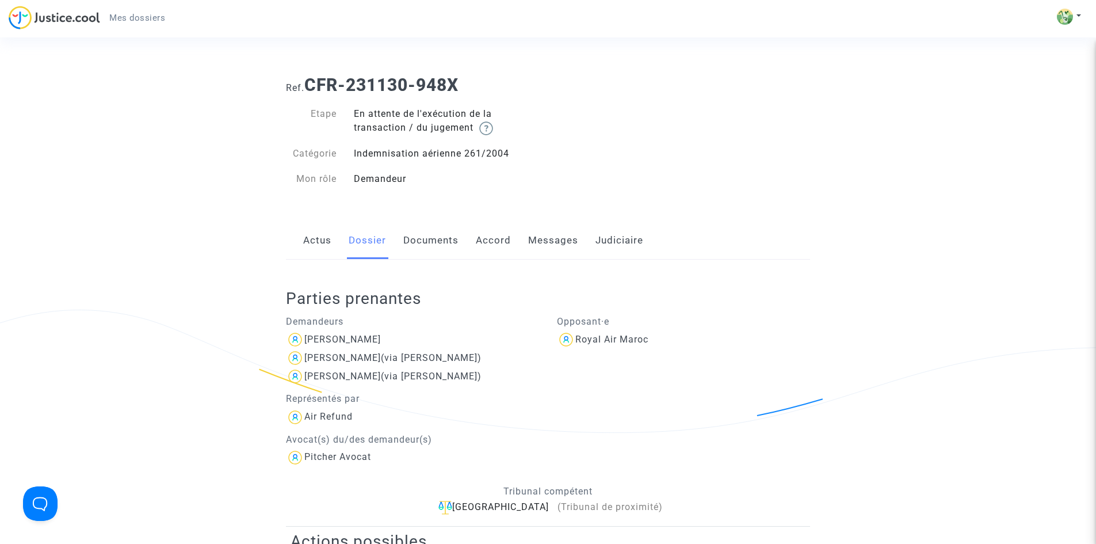
click at [418, 237] on link "Documents" at bounding box center [430, 241] width 55 height 38
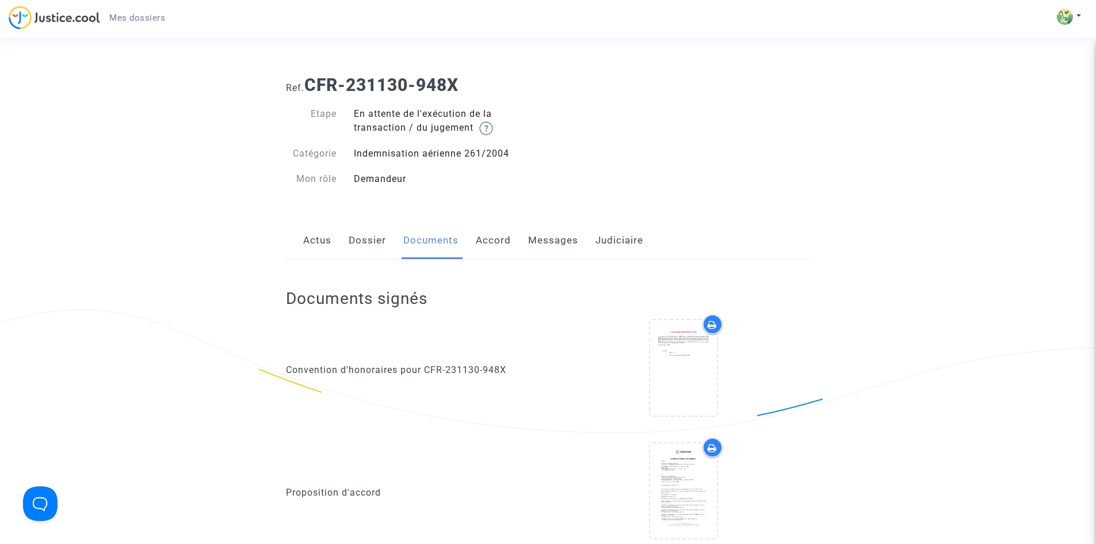
click at [484, 245] on link "Accord" at bounding box center [493, 241] width 35 height 38
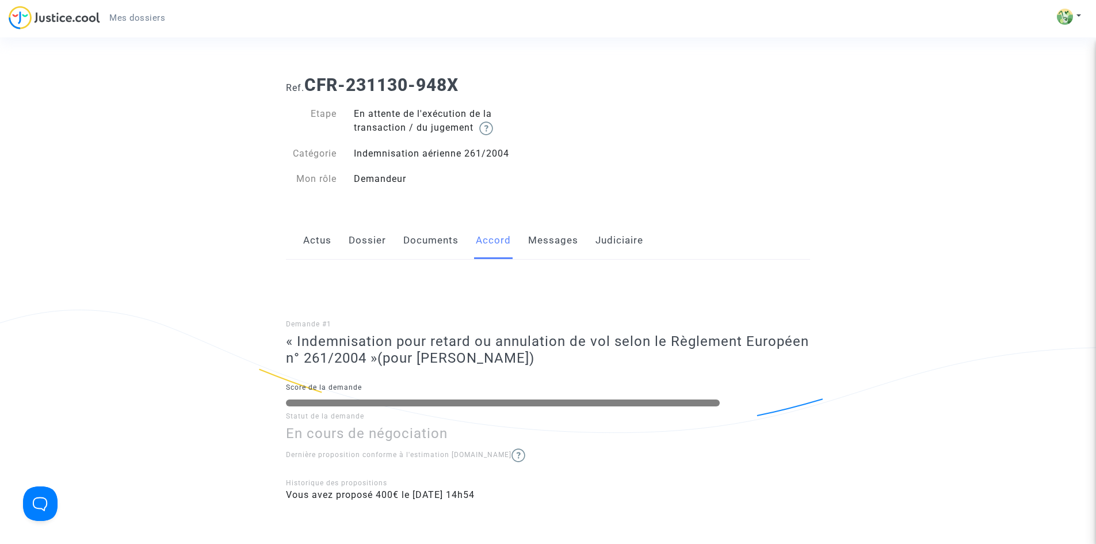
click at [529, 243] on link "Messages" at bounding box center [553, 241] width 50 height 38
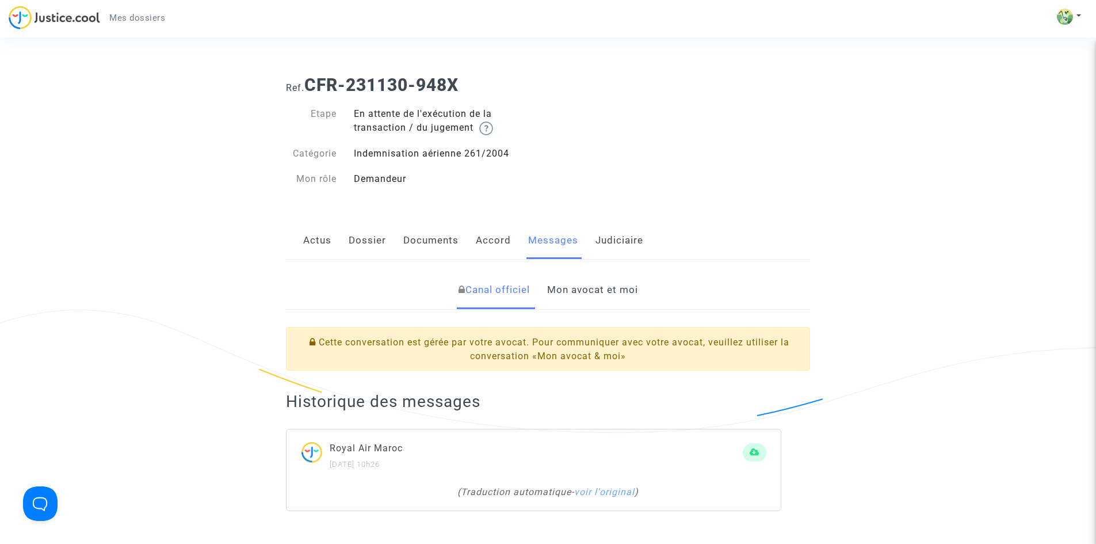
scroll to position [58, 0]
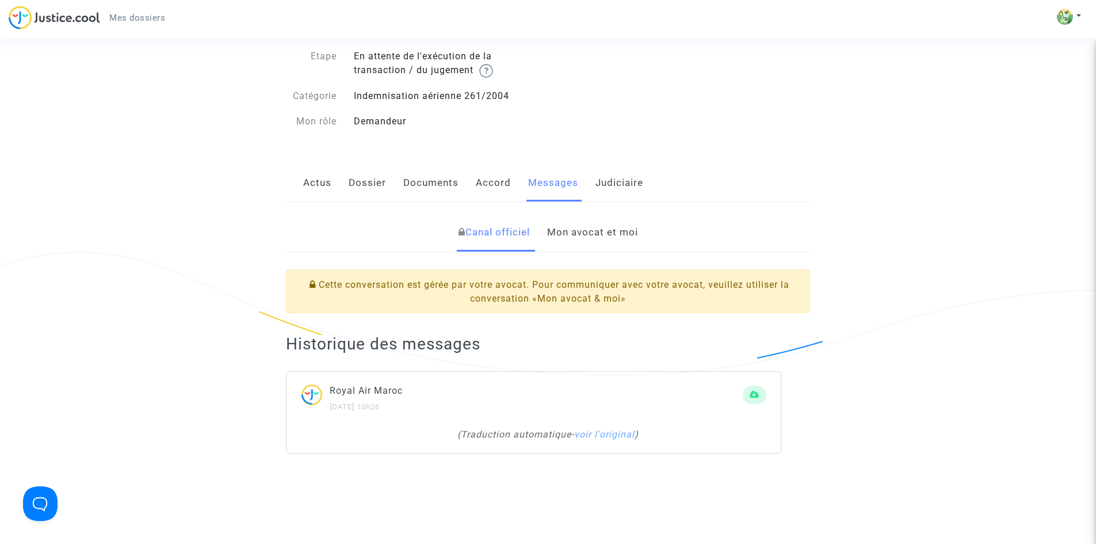
click at [319, 175] on link "Actus" at bounding box center [317, 183] width 28 height 38
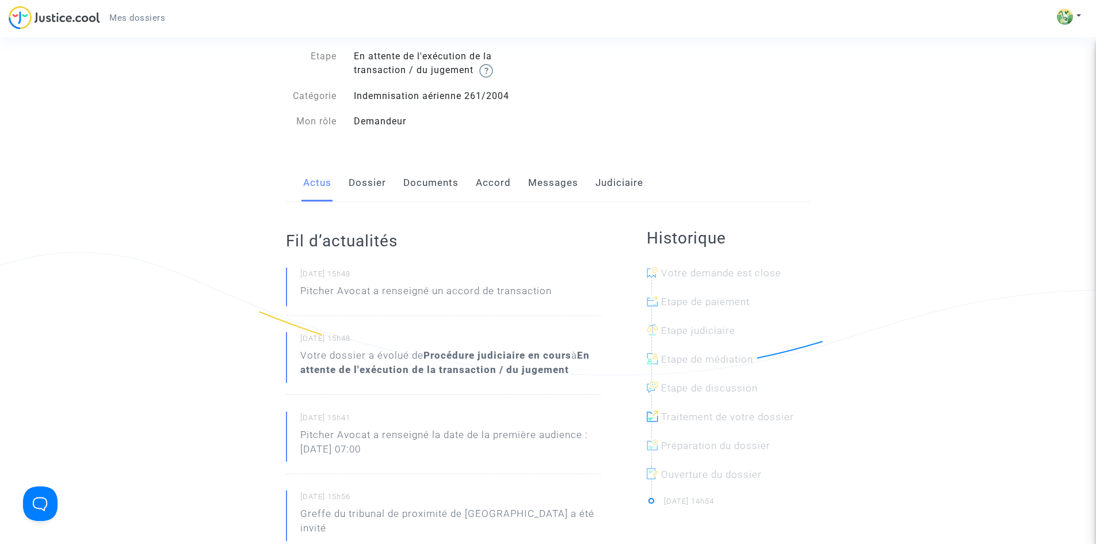
click at [370, 185] on link "Dossier" at bounding box center [367, 183] width 37 height 38
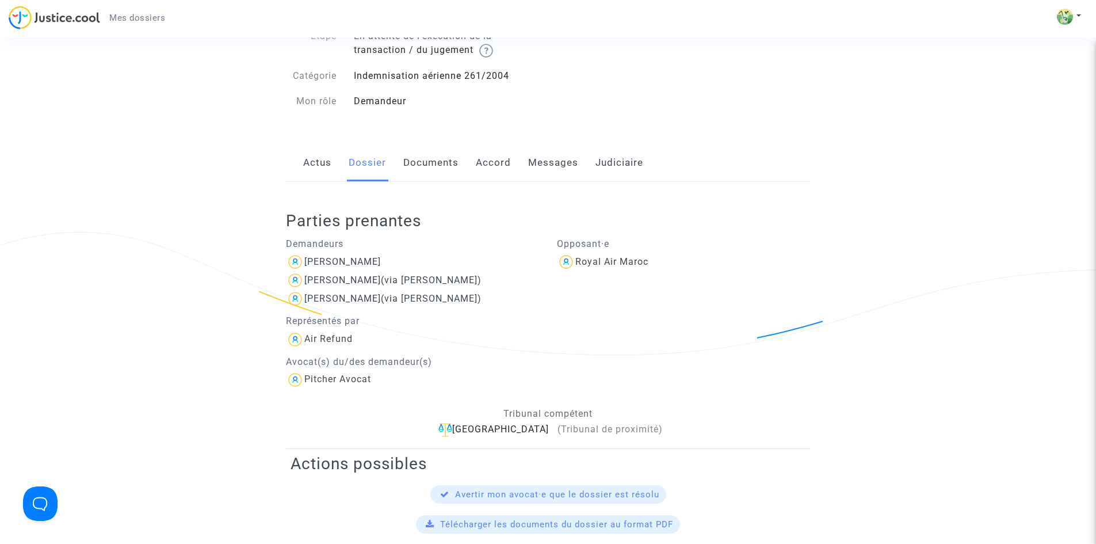
scroll to position [58, 0]
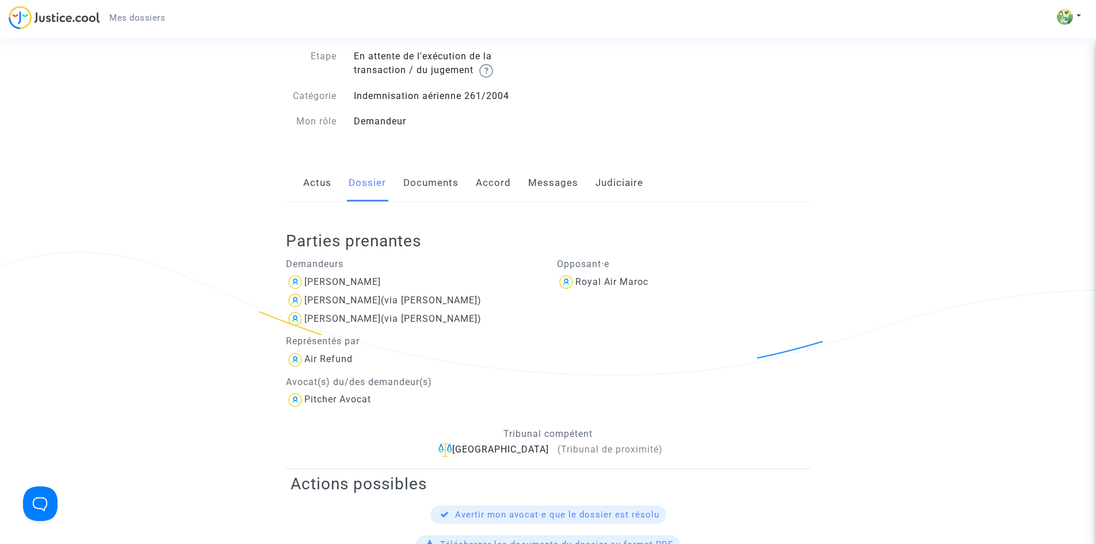
click at [426, 178] on link "Documents" at bounding box center [430, 183] width 55 height 38
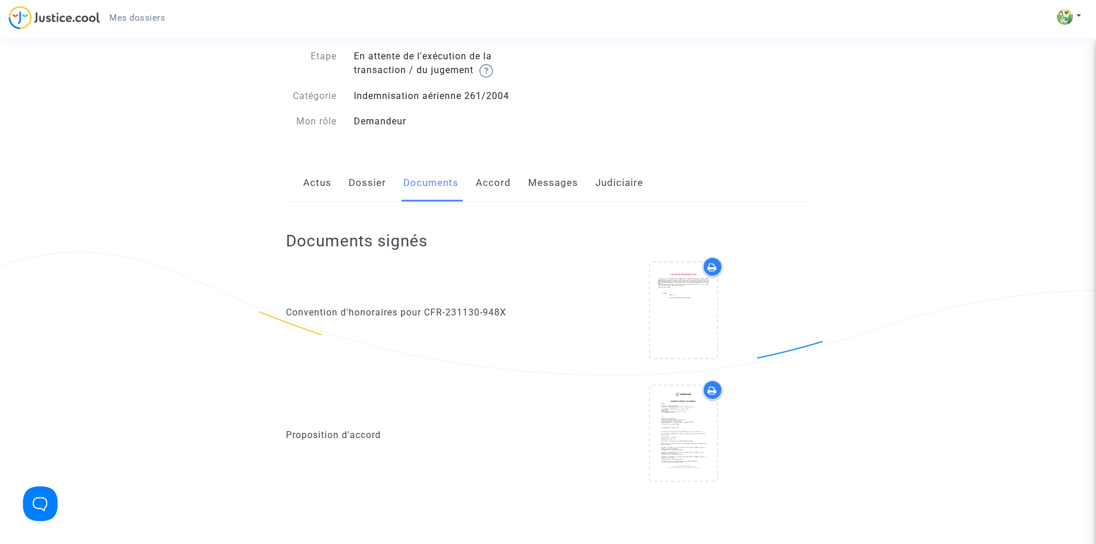
click at [505, 182] on link "Accord" at bounding box center [493, 183] width 35 height 38
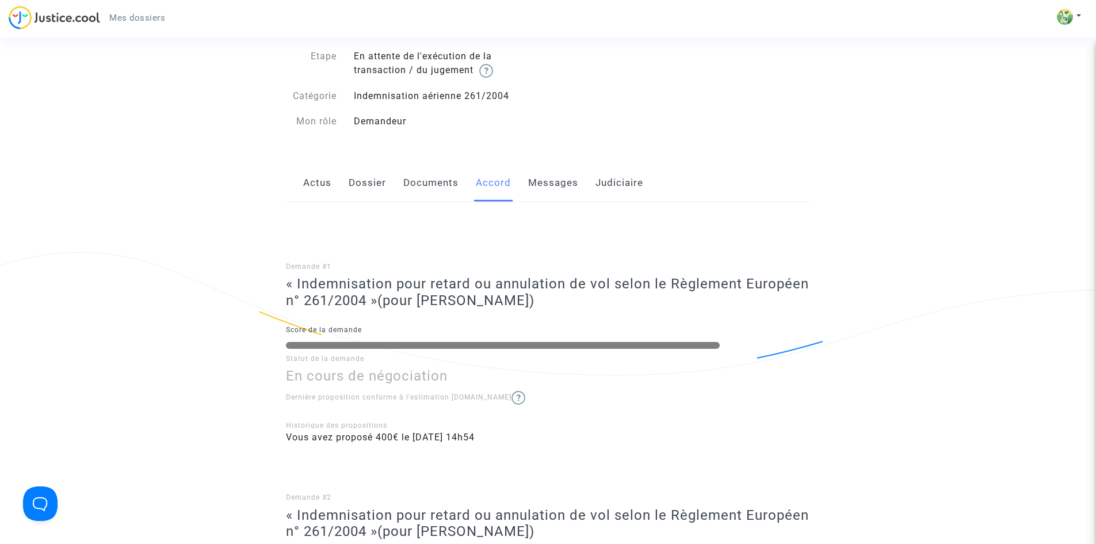
scroll to position [115, 0]
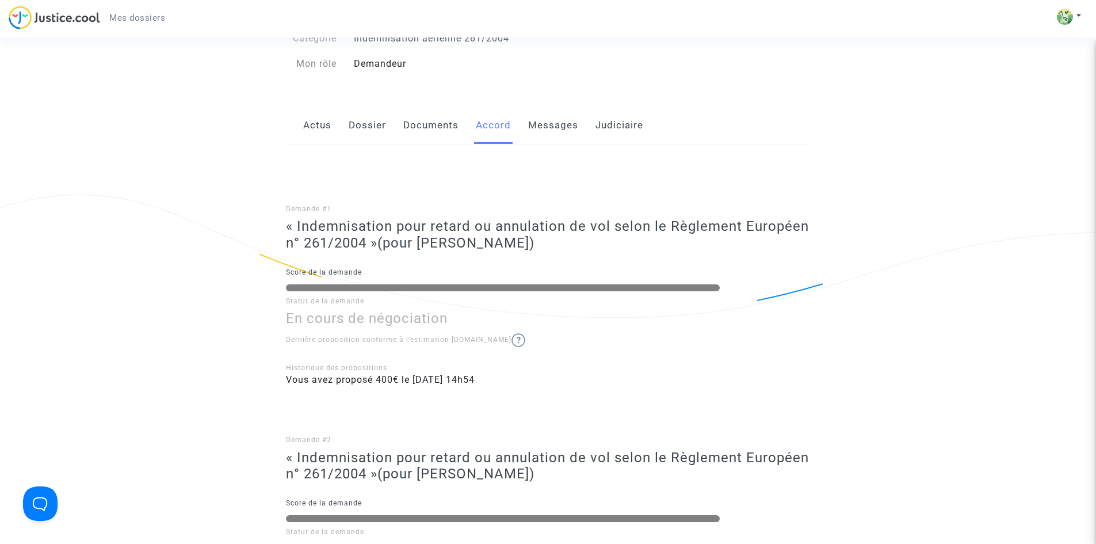
click at [540, 117] on link "Messages" at bounding box center [553, 125] width 50 height 38
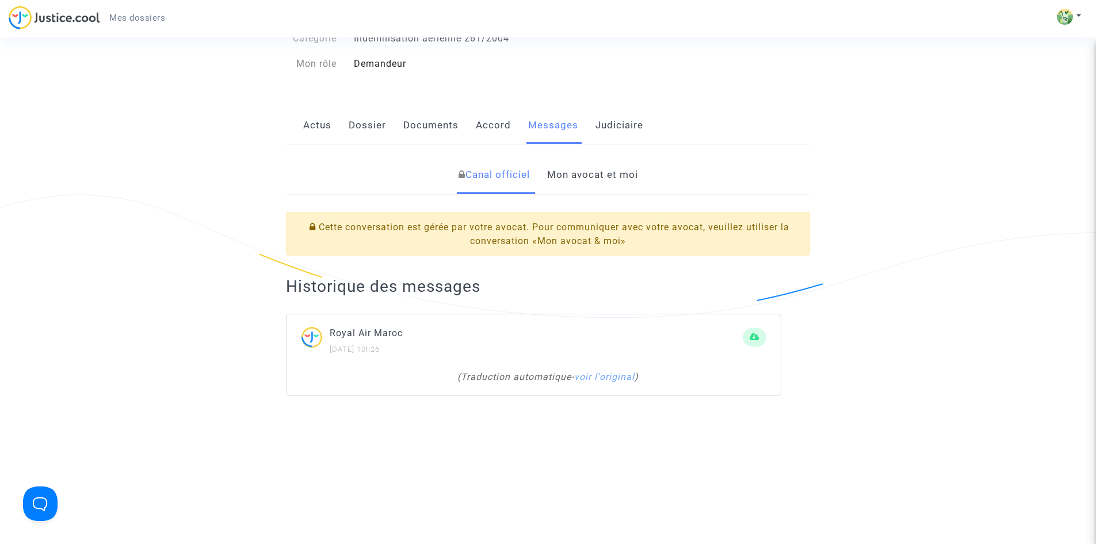
click at [589, 177] on link "Mon avocat et moi" at bounding box center [592, 175] width 91 height 38
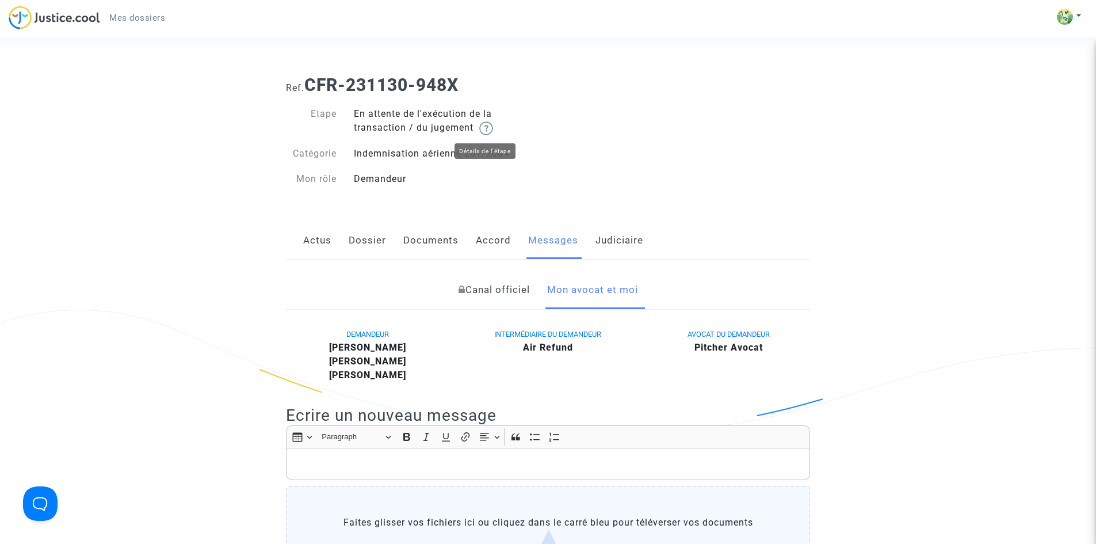
click at [488, 131] on img at bounding box center [486, 128] width 14 height 14
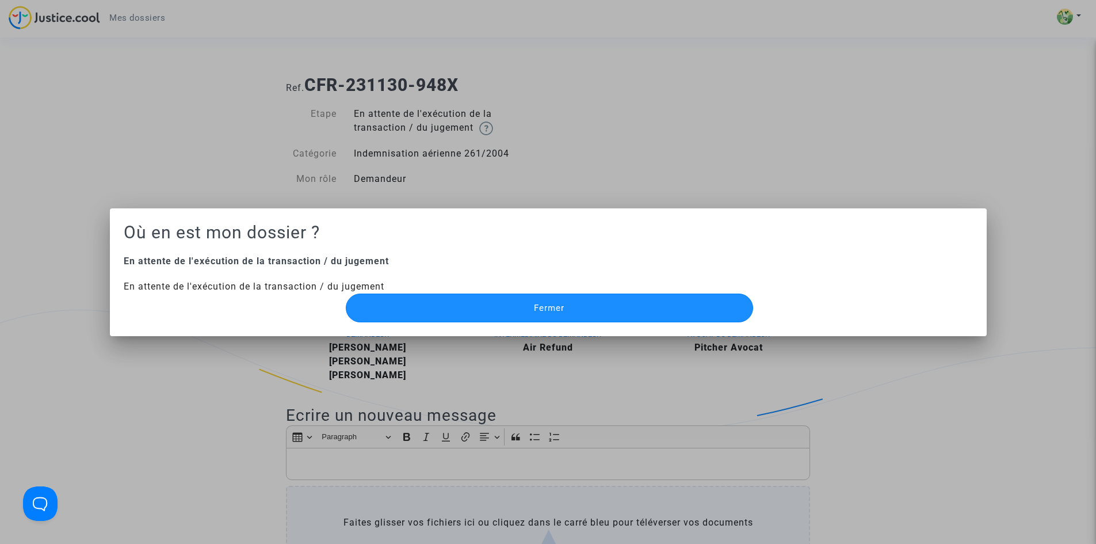
click at [558, 310] on span "Fermer" at bounding box center [549, 308] width 30 height 10
